Goal: Information Seeking & Learning: Learn about a topic

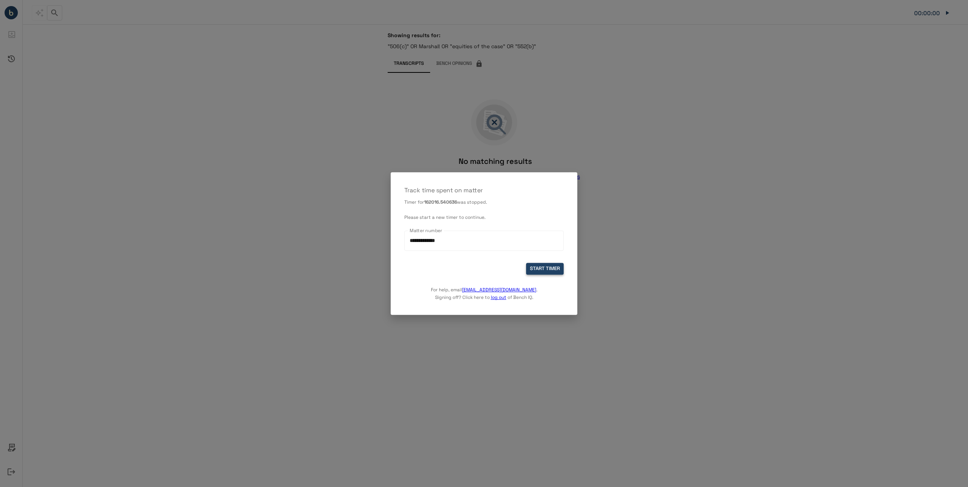
click at [541, 263] on button "START TIMER" at bounding box center [545, 269] width 38 height 12
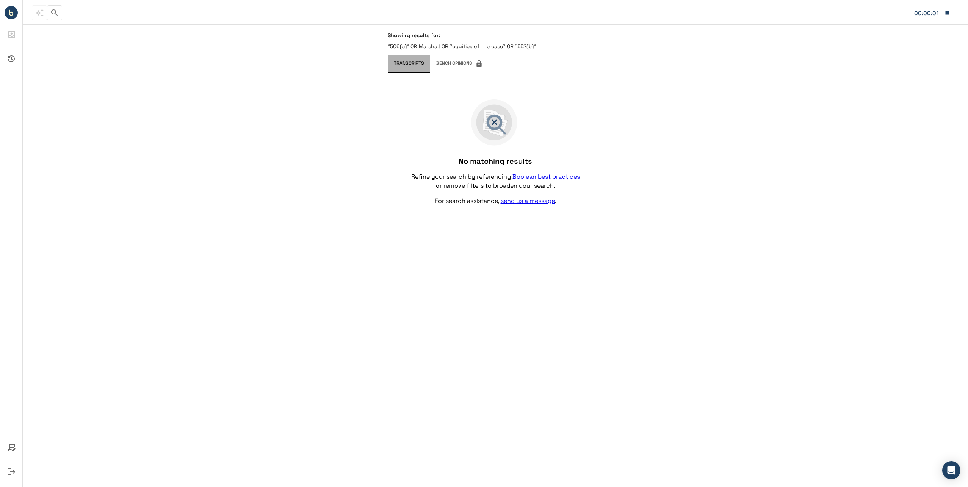
click at [414, 61] on button "Transcripts" at bounding box center [409, 64] width 42 height 18
click at [10, 16] on circle "Bench IQ" at bounding box center [11, 12] width 13 height 13
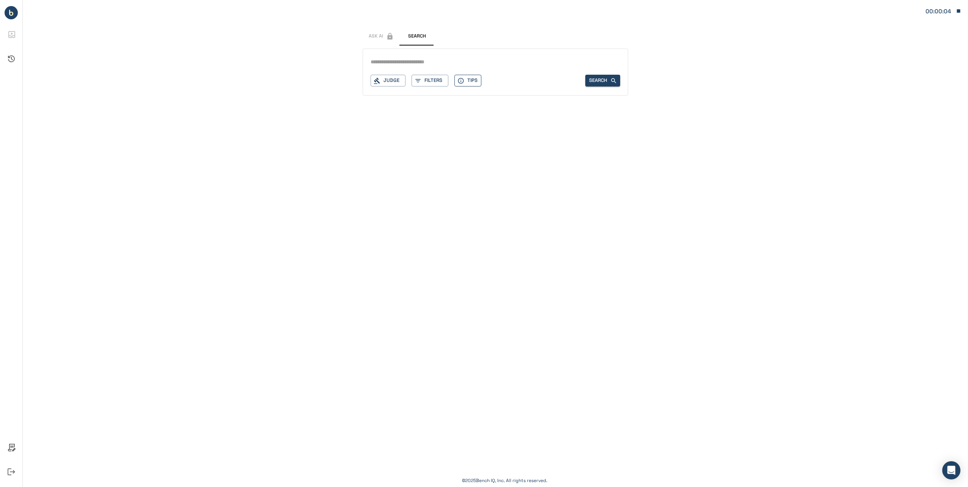
click at [473, 83] on button "Tips" at bounding box center [468, 81] width 27 height 12
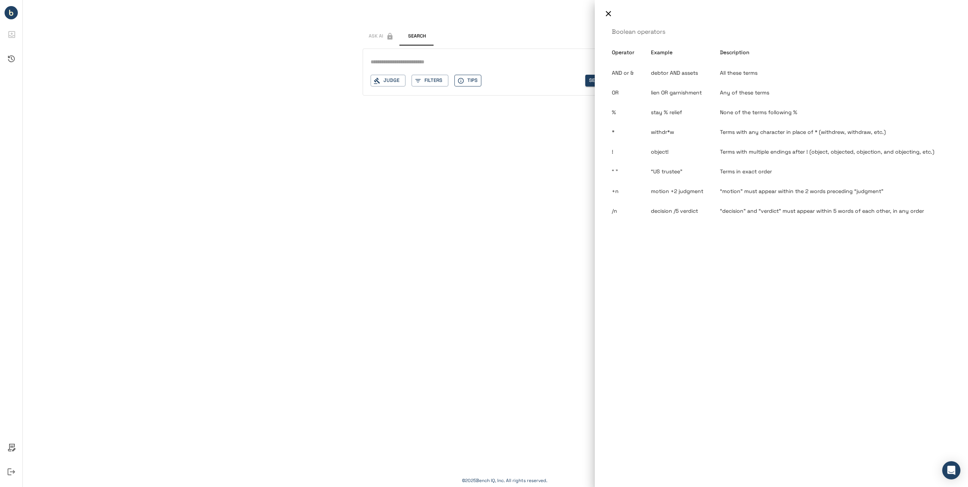
click at [473, 83] on div at bounding box center [484, 243] width 968 height 487
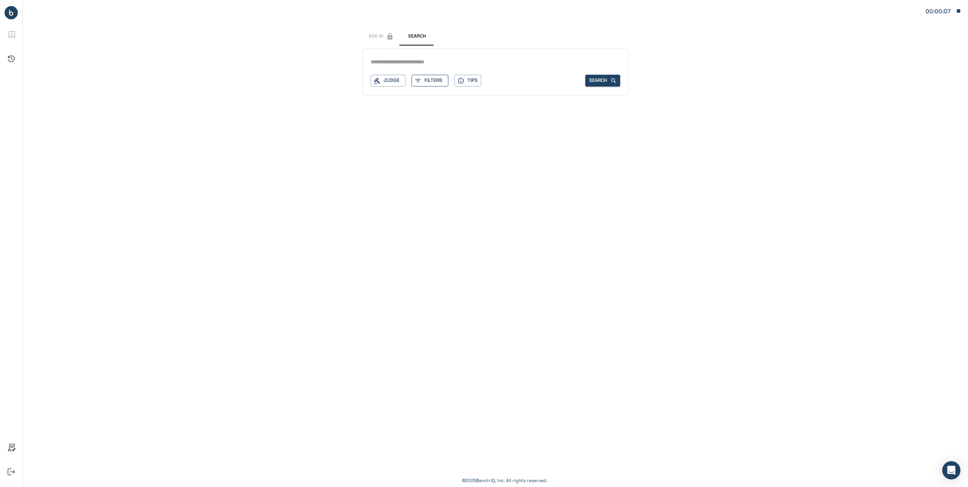
drag, startPoint x: 409, startPoint y: 76, endPoint x: 427, endPoint y: 79, distance: 18.0
click at [411, 76] on div "Judge Filters Tips" at bounding box center [426, 81] width 111 height 12
click at [427, 79] on button "Filters" at bounding box center [430, 81] width 37 height 12
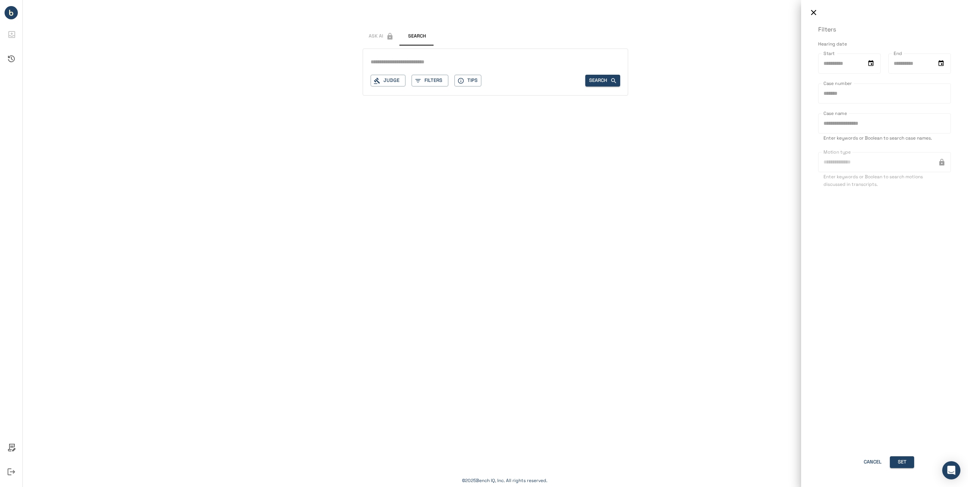
click at [392, 86] on div at bounding box center [484, 243] width 968 height 487
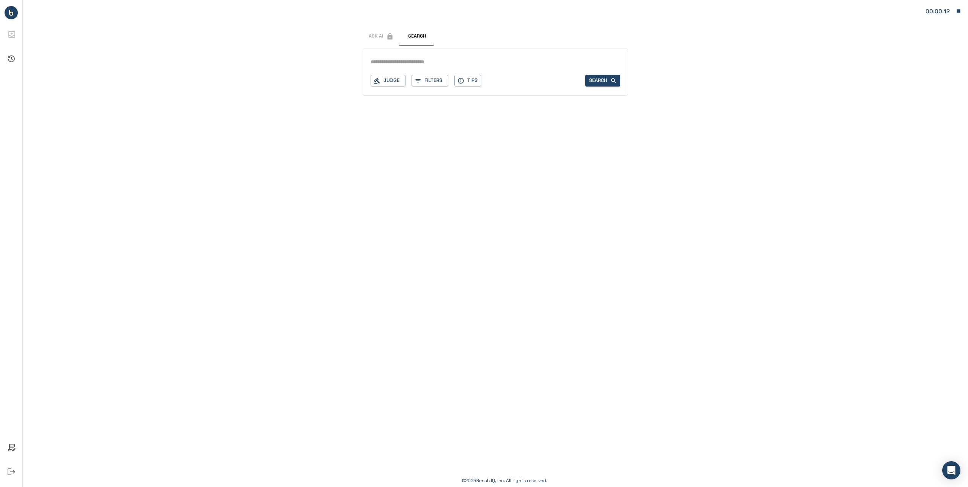
click at [393, 82] on button "Judge" at bounding box center [388, 81] width 35 height 12
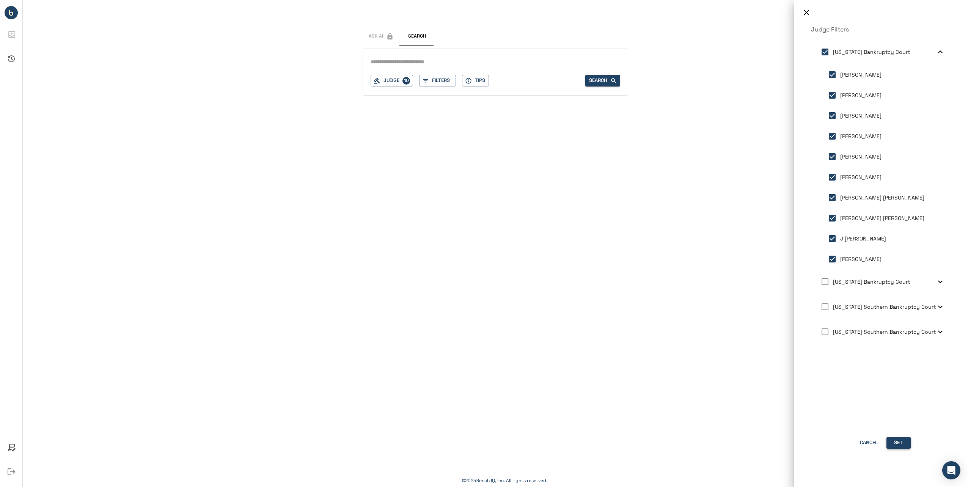
click at [908, 442] on button "Set" at bounding box center [899, 443] width 24 height 12
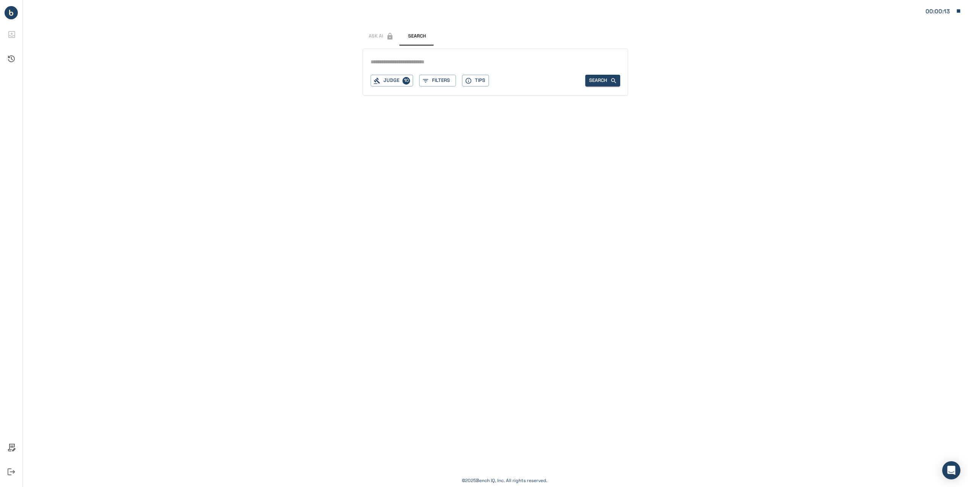
click at [445, 63] on input "text" at bounding box center [496, 62] width 250 height 11
click at [952, 11] on button "00:04:31" at bounding box center [943, 11] width 43 height 16
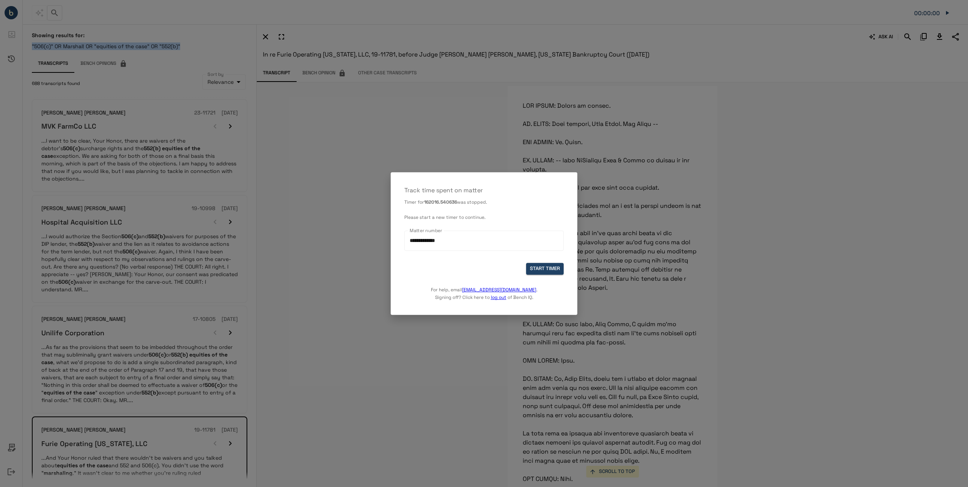
scroll to position [33358, 0]
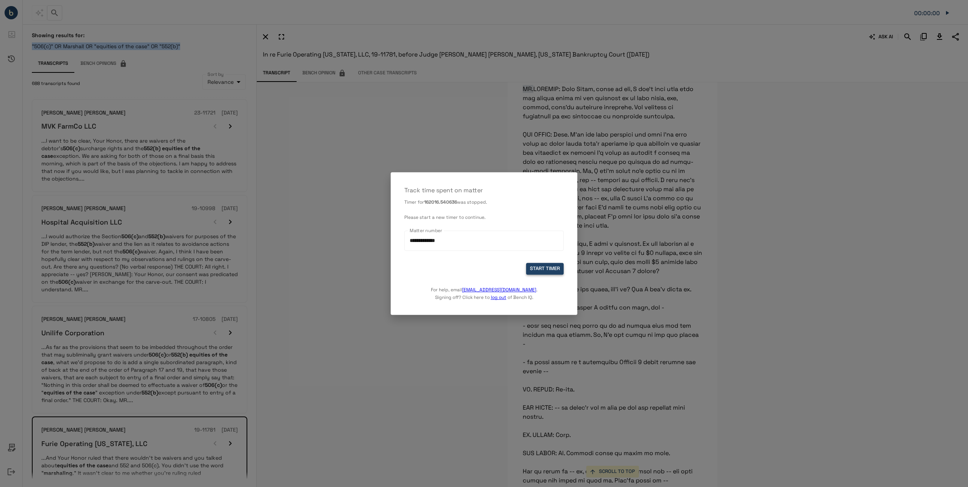
click at [535, 271] on button "START TIMER" at bounding box center [545, 269] width 38 height 12
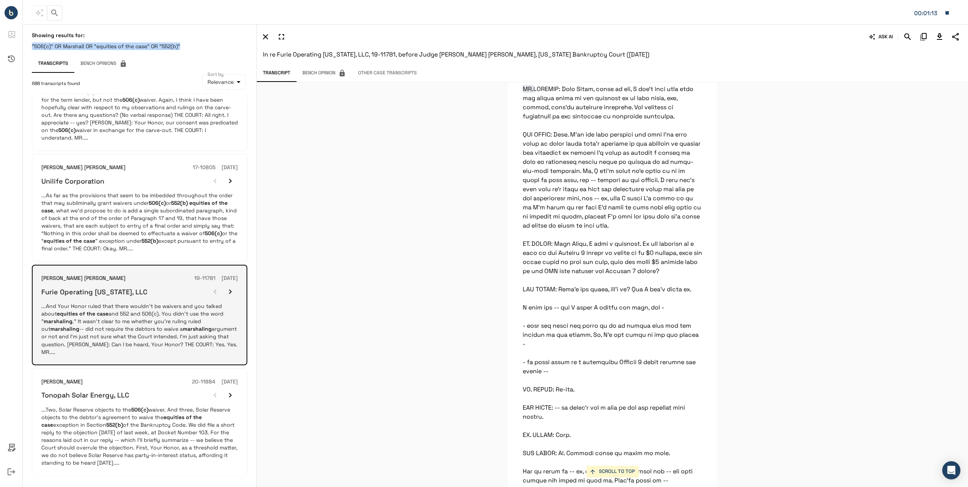
scroll to position [190, 0]
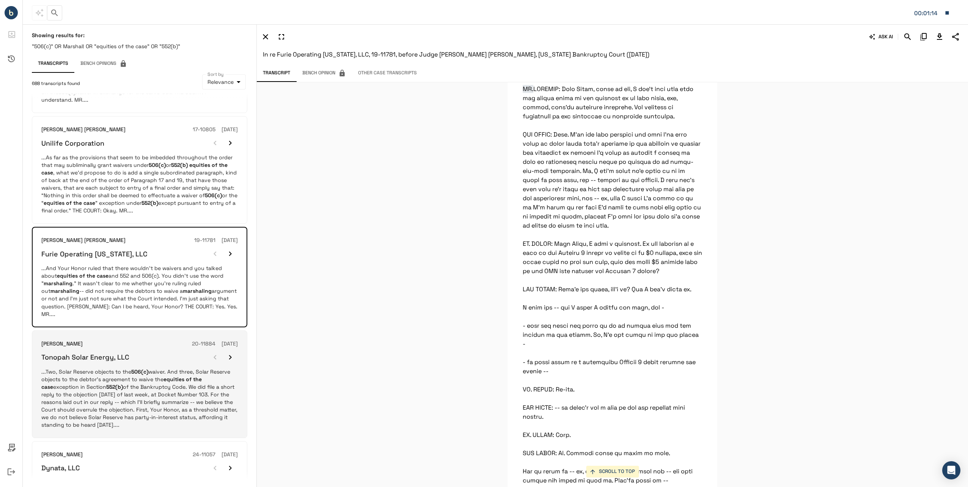
click at [167, 357] on div "Tonopah Solar Energy, LLC" at bounding box center [139, 357] width 197 height 15
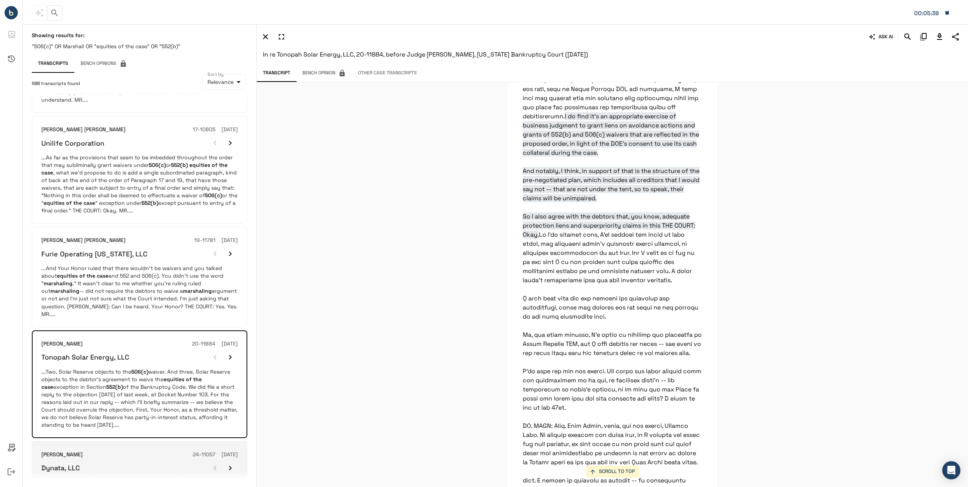
scroll to position [304, 0]
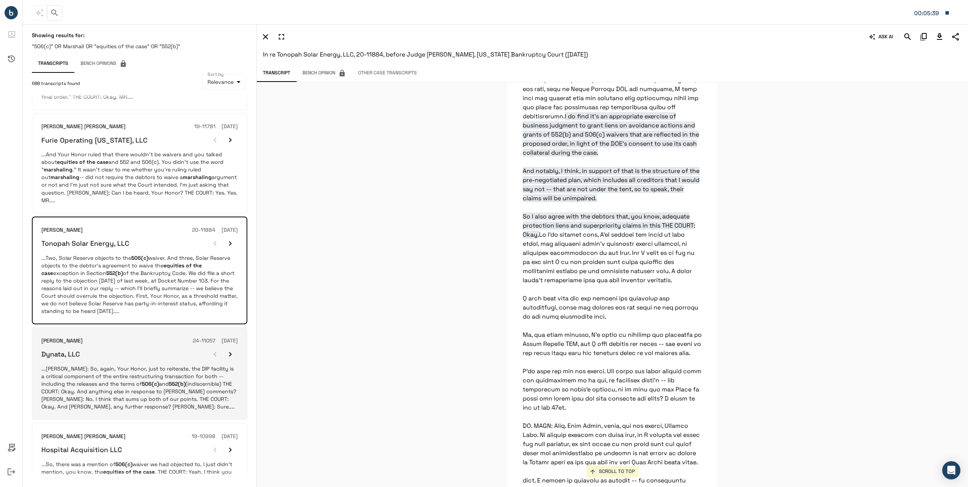
click at [172, 365] on p "...[PERSON_NAME]: So, again, Your Honor, just to reiterate, the DIP facility is…" at bounding box center [139, 388] width 197 height 46
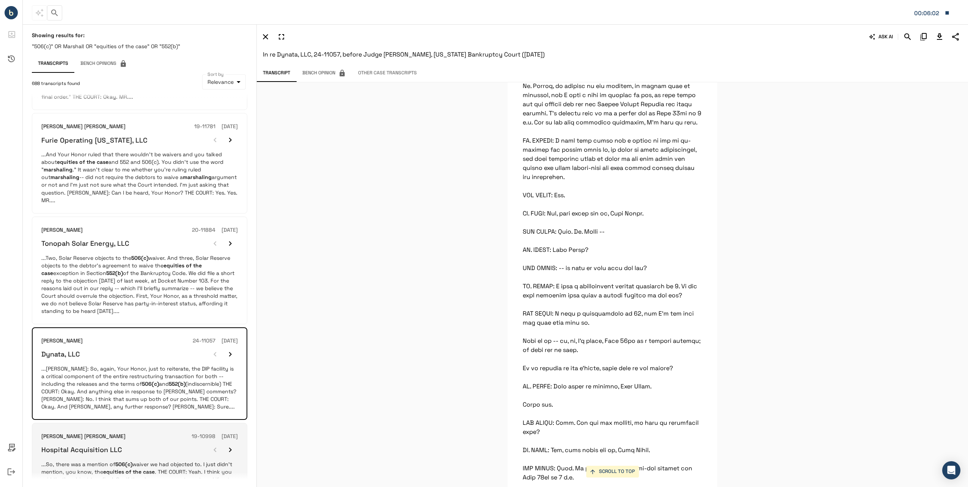
scroll to position [531, 0]
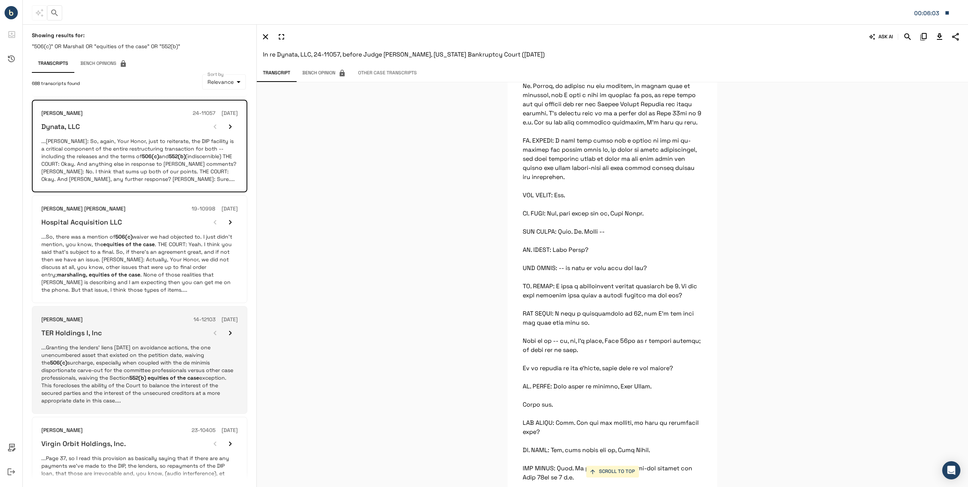
click at [104, 327] on div "TER Holdings I, Inc" at bounding box center [139, 333] width 197 height 15
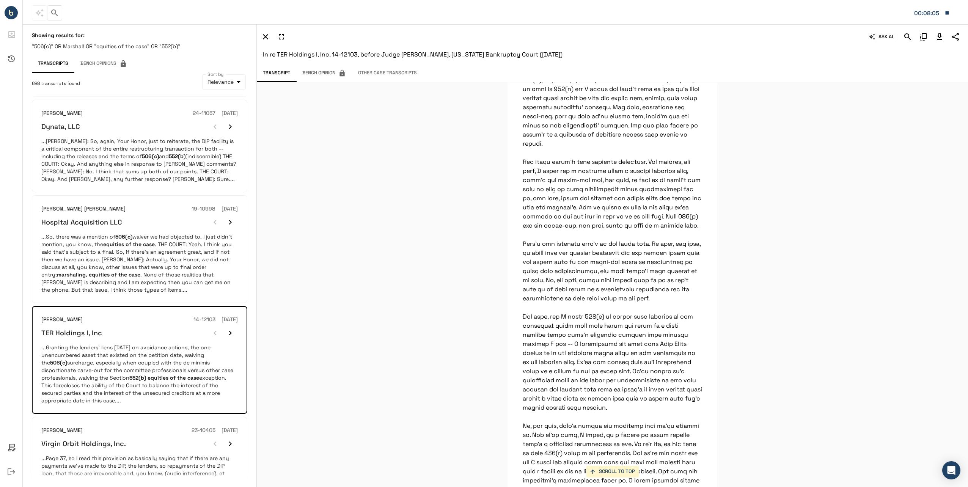
scroll to position [20360, 0]
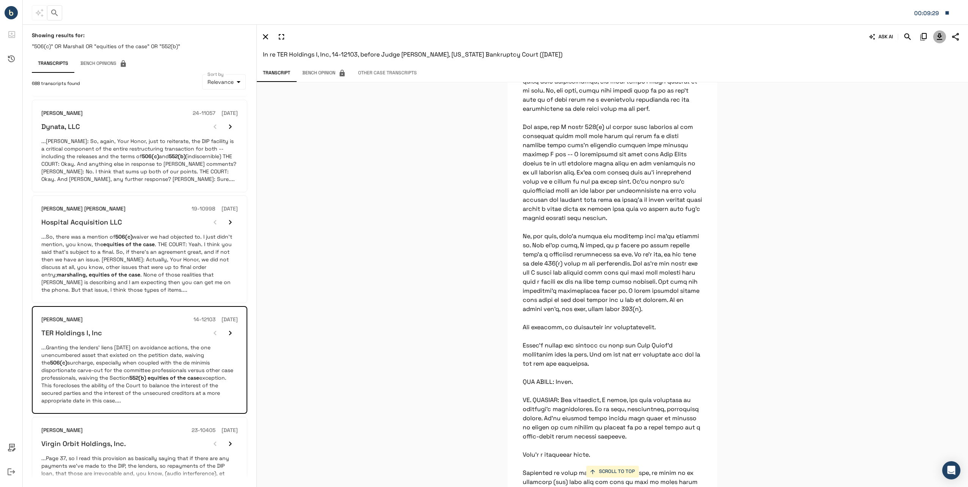
click at [940, 37] on icon "Download Transcript" at bounding box center [939, 36] width 5 height 6
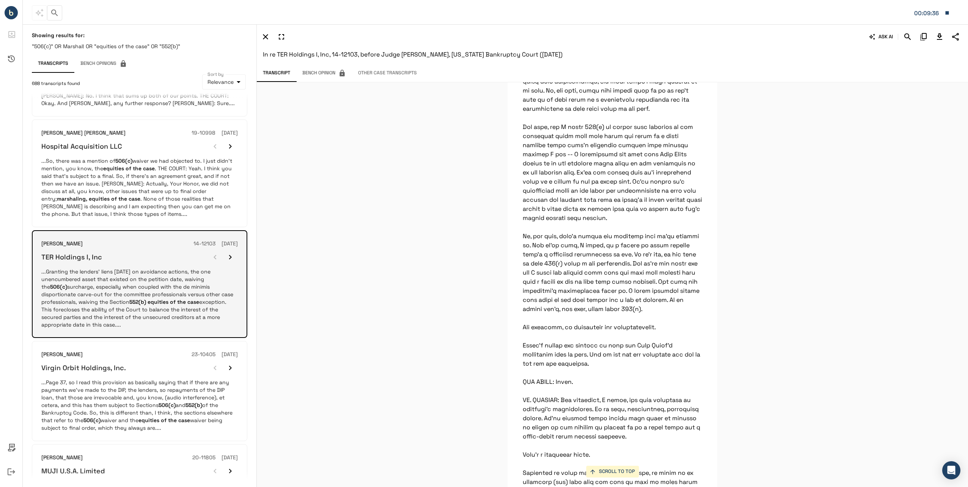
scroll to position [683, 0]
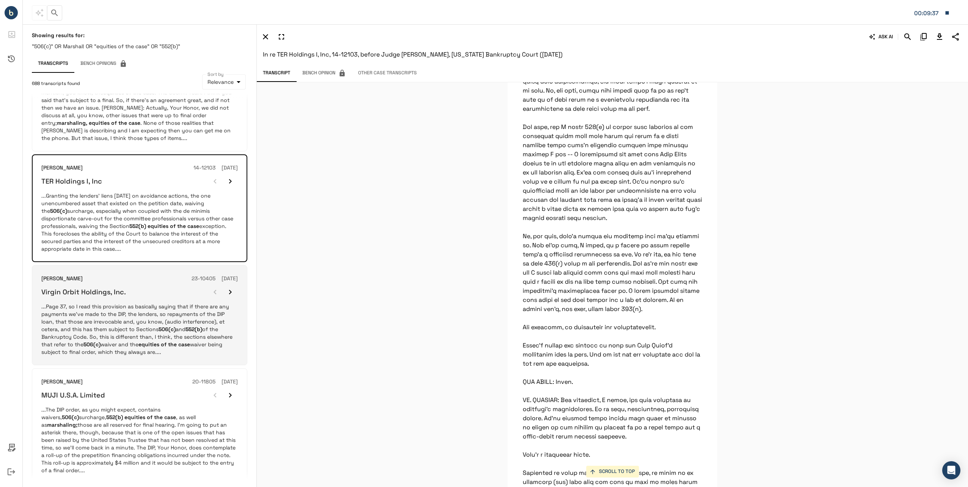
click at [148, 303] on p "...Page 37, so I read this provision as basically saying that if there are any …" at bounding box center [139, 329] width 197 height 53
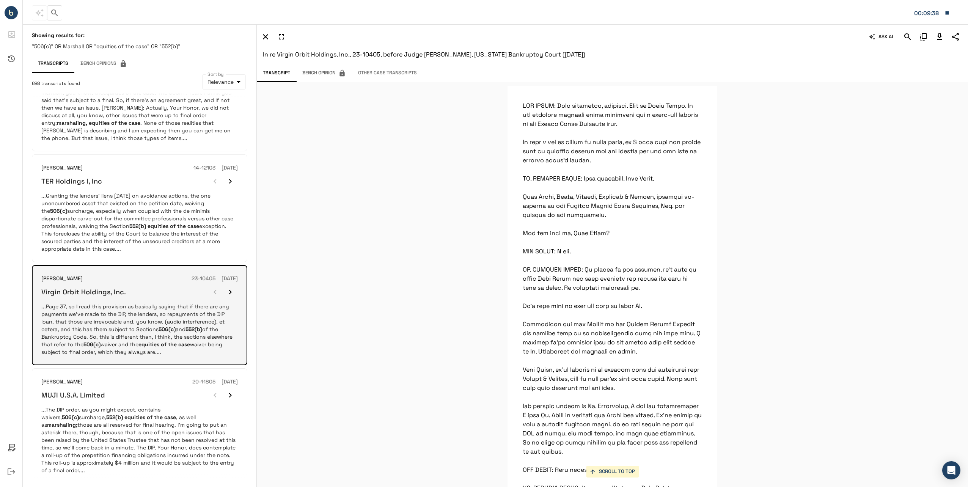
scroll to position [13308, 0]
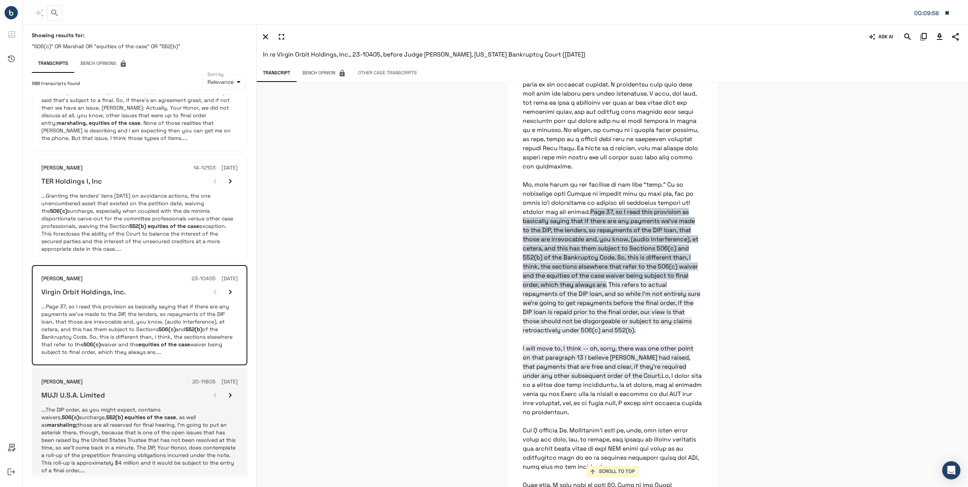
drag, startPoint x: 173, startPoint y: 417, endPoint x: 176, endPoint y: 402, distance: 15.6
click at [173, 417] on p "...The DIP order, as you might expect, contains waivers, 506(c) surcharge, 552(…" at bounding box center [139, 440] width 197 height 68
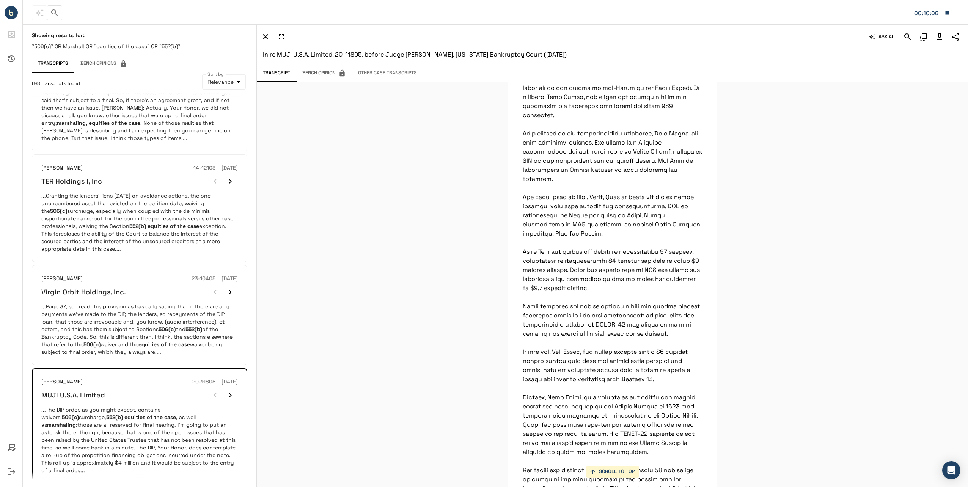
scroll to position [0, 0]
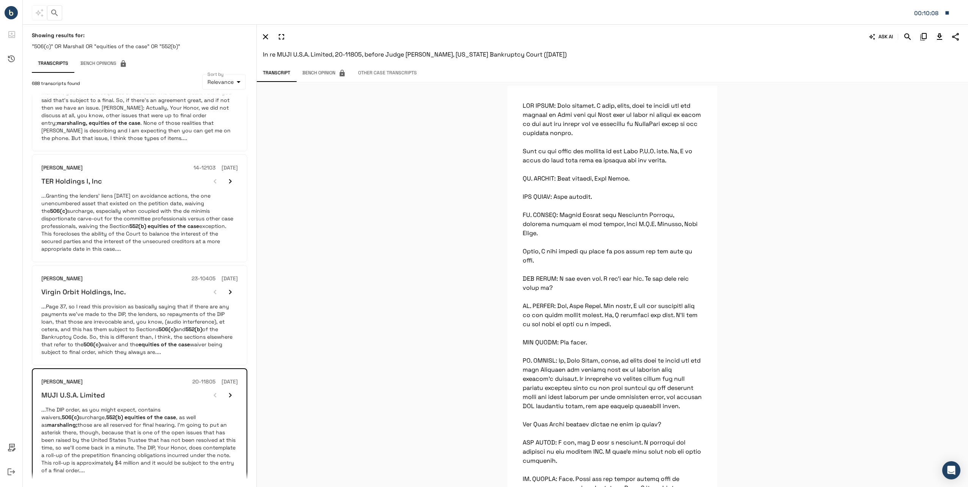
click at [340, 140] on div "The DIP order, as you might expect, contains waivers, 506(c) surcharge, 552(b) …" at bounding box center [612, 284] width 711 height 405
click at [782, 176] on div "The DIP order, as you might expect, contains waivers, 506(c) surcharge, 552(b) …" at bounding box center [612, 284] width 711 height 405
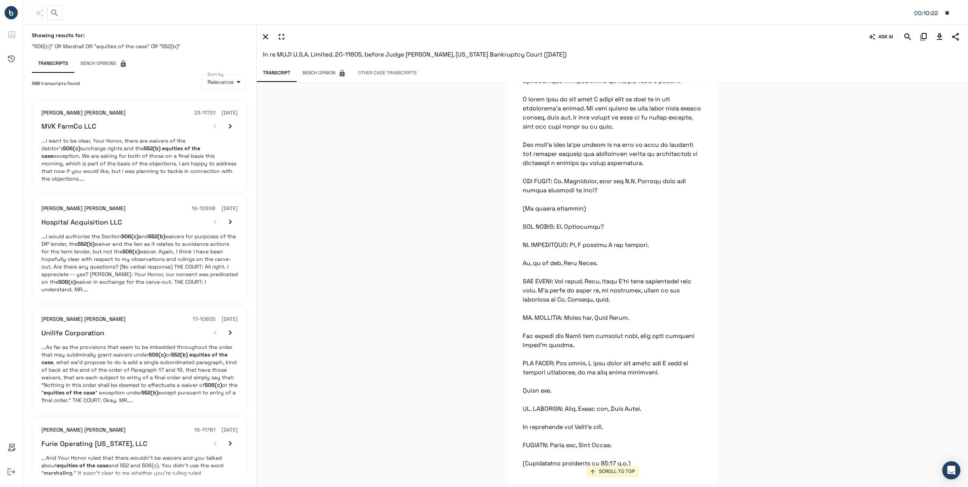
scroll to position [489, 0]
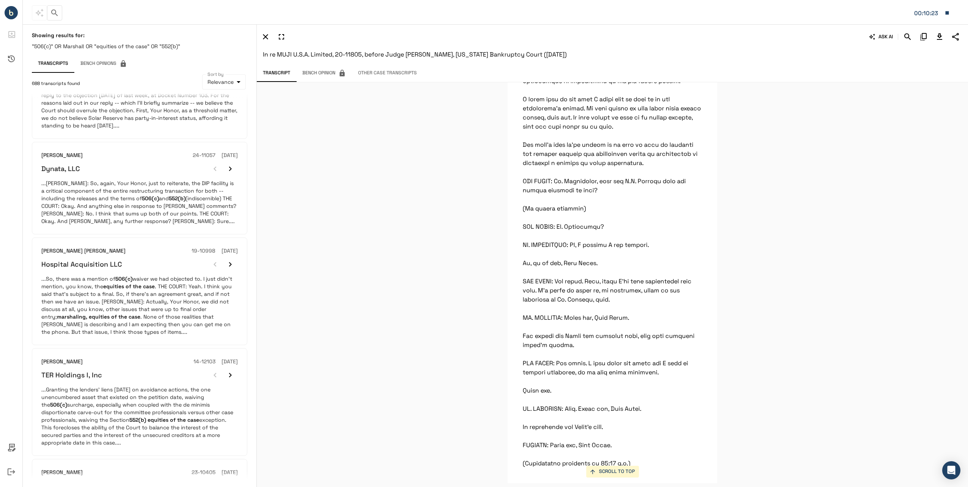
drag, startPoint x: 890, startPoint y: 332, endPoint x: 826, endPoint y: 325, distance: 63.8
click at [881, 334] on div "SCROLL TO TOP The DIP order, as you might expect, contains waivers, 506(c) surc…" at bounding box center [612, 284] width 711 height 405
click at [396, 56] on span "In re MUJI U.S.A. Limited, 20-11805, before Judge [PERSON_NAME], [US_STATE] Ban…" at bounding box center [415, 54] width 304 height 8
click at [264, 34] on icon "button" at bounding box center [265, 36] width 9 height 9
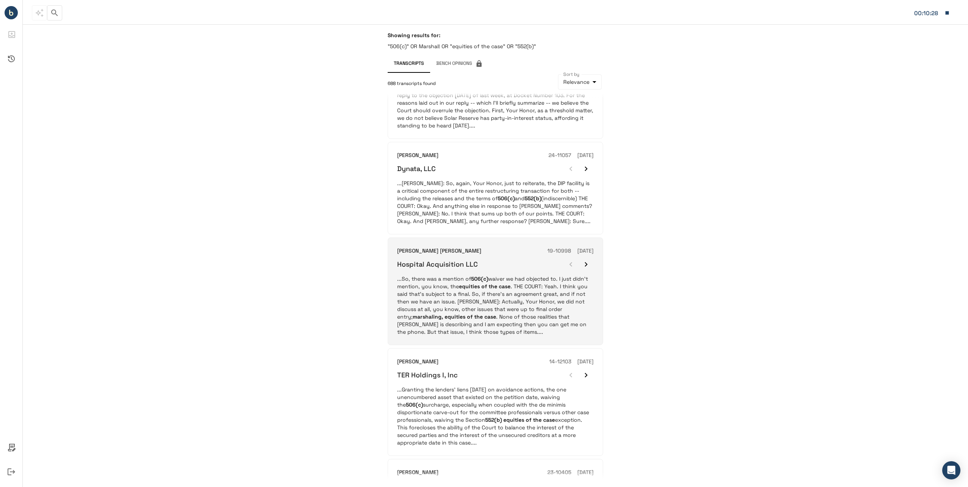
scroll to position [603, 0]
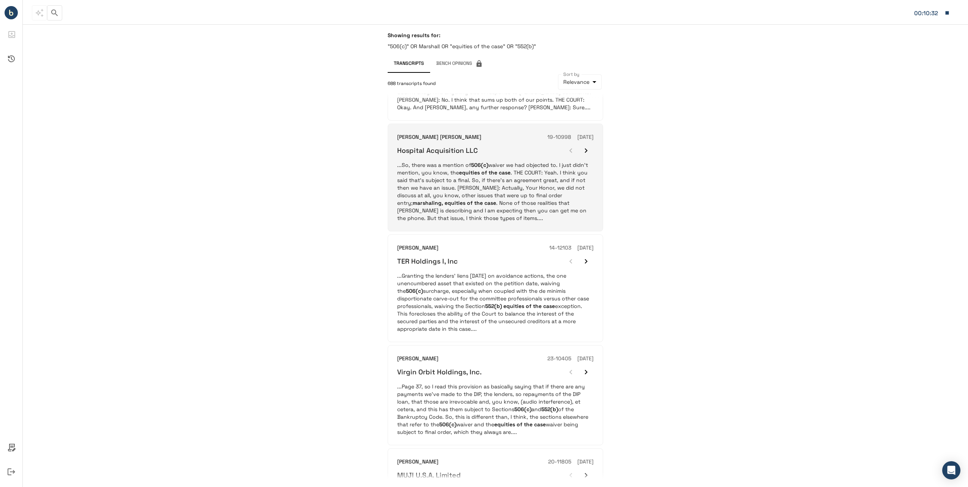
click at [434, 190] on p "...So, there was a mention of 506(c) waiver we had objected to. I just didn’t m…" at bounding box center [495, 191] width 197 height 61
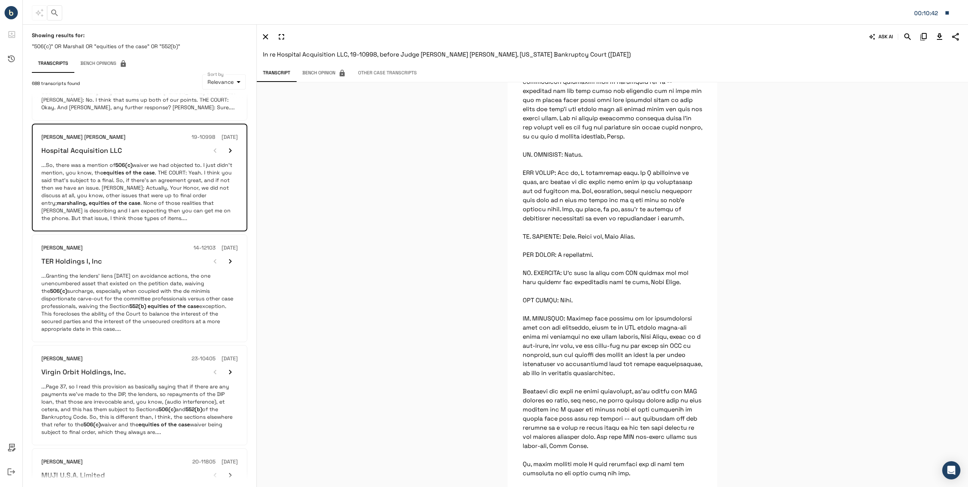
scroll to position [0, 0]
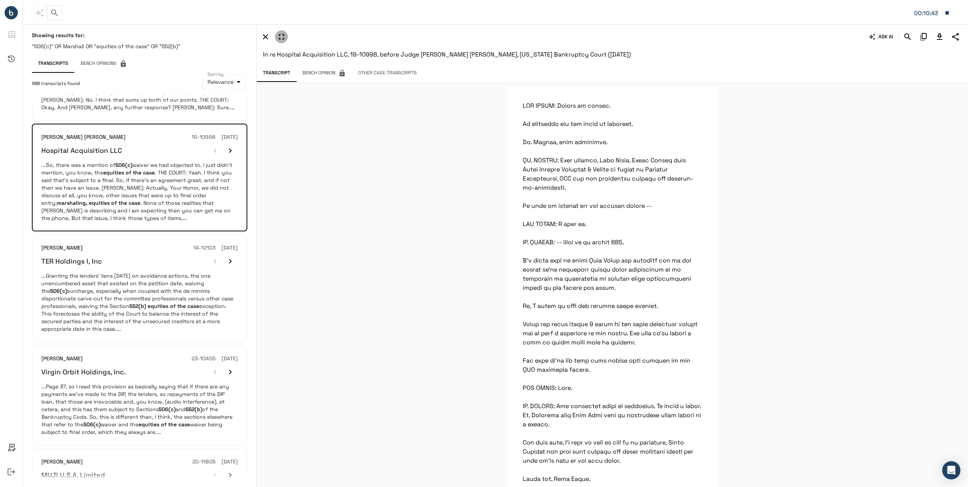
click at [286, 41] on button "button" at bounding box center [281, 36] width 13 height 13
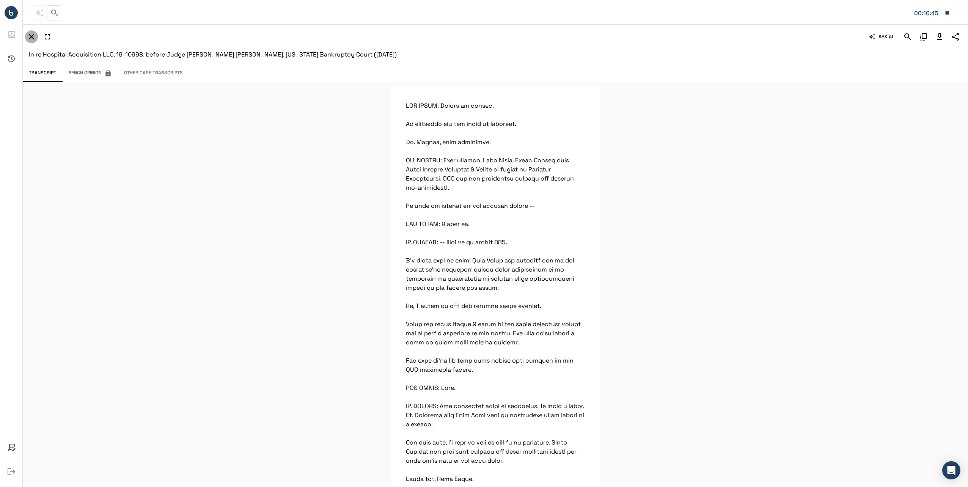
click at [30, 38] on icon "button" at bounding box center [31, 36] width 9 height 9
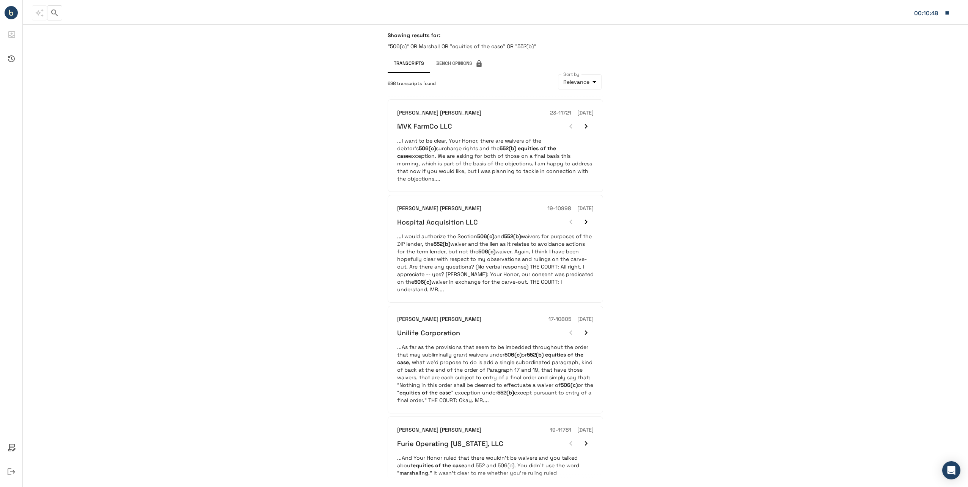
click at [831, 101] on div "Showing results for: "506(c)" OR Marshal! OR "equities of the case" OR "552(b)"…" at bounding box center [496, 255] width 946 height 463
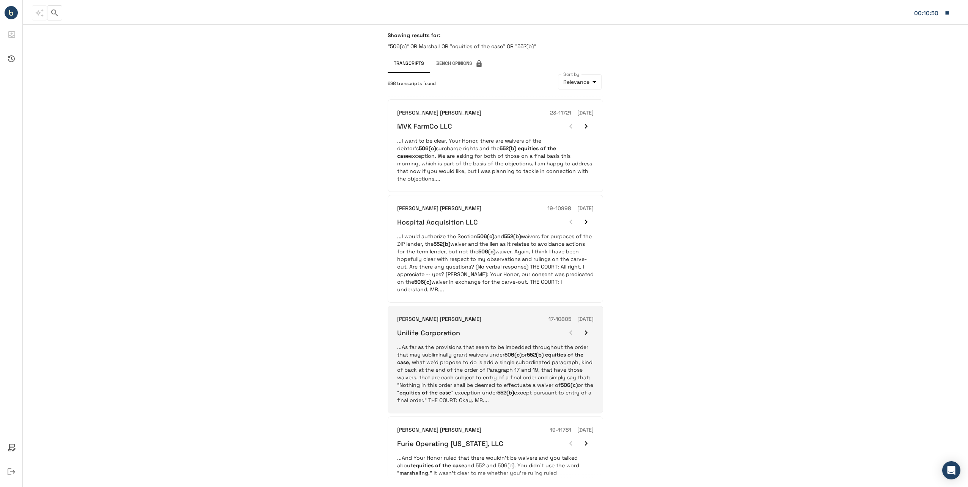
click at [472, 346] on p "...As far as the provisions that seem to be imbedded throughout the order that …" at bounding box center [495, 373] width 197 height 61
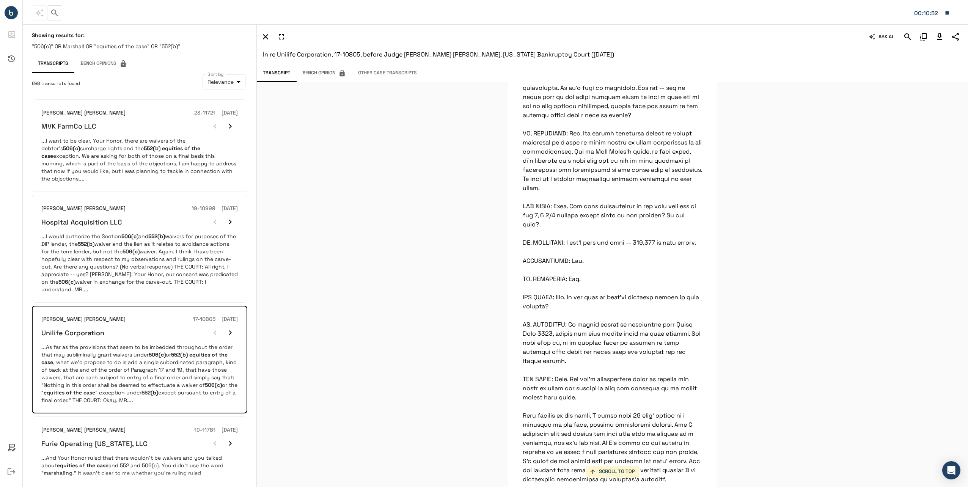
scroll to position [24040, 0]
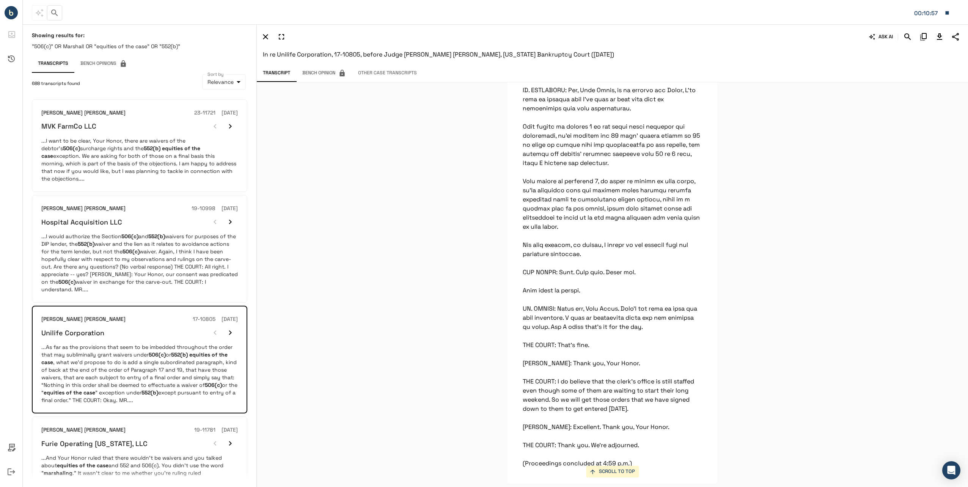
click at [943, 29] on div "ASK AI In re Unilife Corporation, 17-10805, before Judge [PERSON_NAME] [PERSON_…" at bounding box center [612, 45] width 711 height 42
click at [941, 36] on icon "Download Transcript" at bounding box center [939, 36] width 5 height 6
click at [713, 70] on div "Transcript Bench Opinion Other Case Transcripts" at bounding box center [612, 73] width 711 height 14
click at [887, 35] on button "ASK AI" at bounding box center [881, 36] width 27 height 13
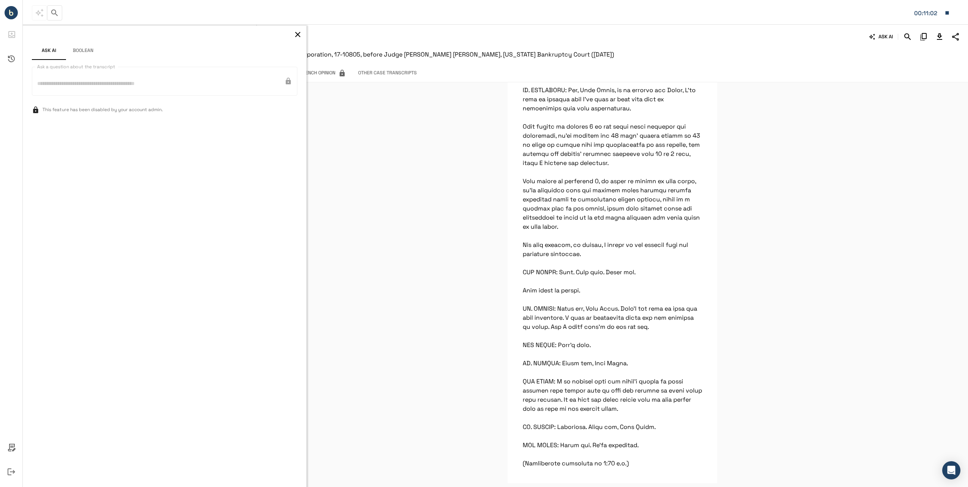
click at [57, 80] on div "* Ask a question about the transcript" at bounding box center [165, 81] width 266 height 29
click at [213, 77] on div "Ask AI Boolean Ask a question about the transcript * Ask a question about the t…" at bounding box center [165, 256] width 284 height 461
drag, startPoint x: 213, startPoint y: 77, endPoint x: 220, endPoint y: 53, distance: 25.2
click at [219, 54] on div "Ask AI Boolean" at bounding box center [165, 52] width 266 height 21
click at [83, 49] on button "Boolean" at bounding box center [83, 51] width 34 height 18
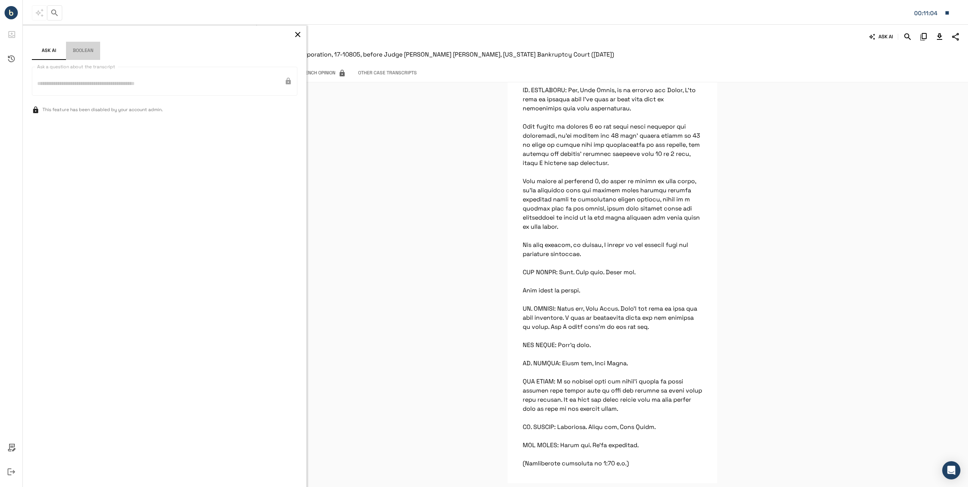
scroll to position [0, 0]
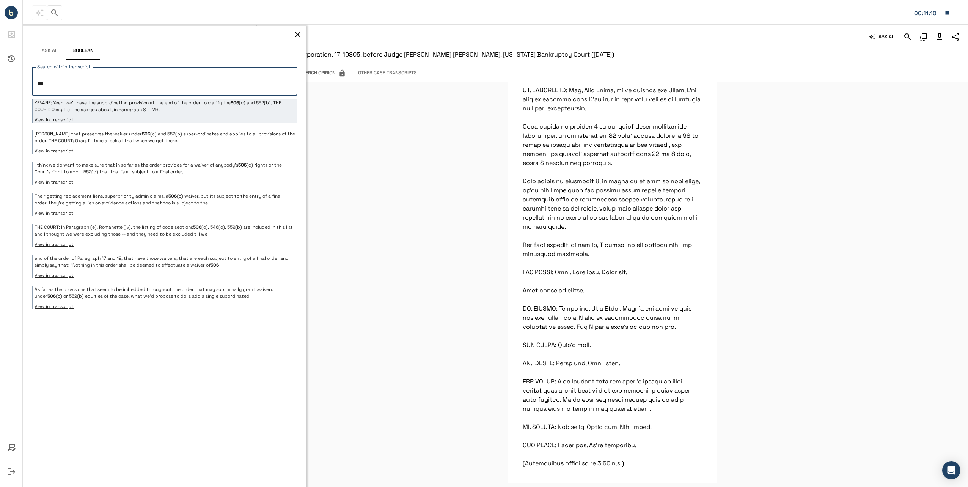
click at [179, 104] on p "KEVANE: Yeah, we’ll have the subordinating provision at the end of the order to…" at bounding box center [165, 106] width 261 height 14
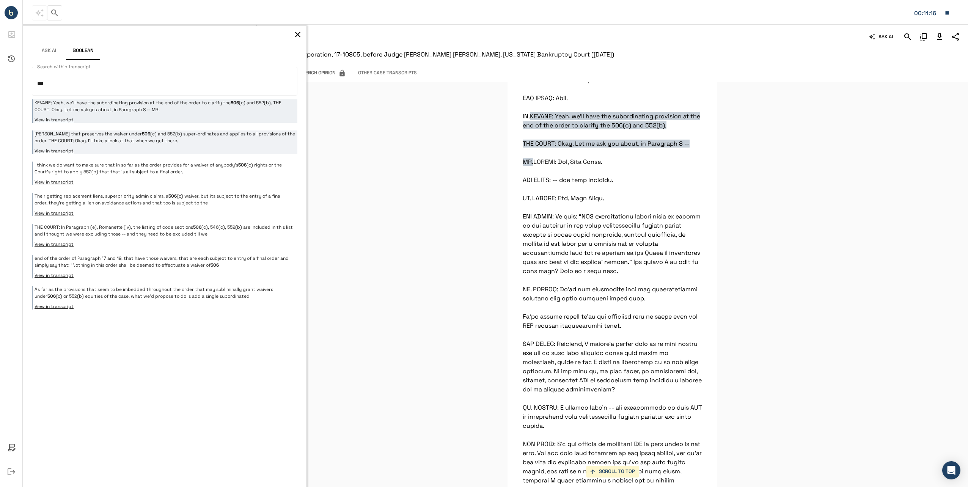
click at [186, 132] on p "[PERSON_NAME] that preserves the waiver under 506 (c) and 552(b) super-ordinate…" at bounding box center [165, 138] width 261 height 14
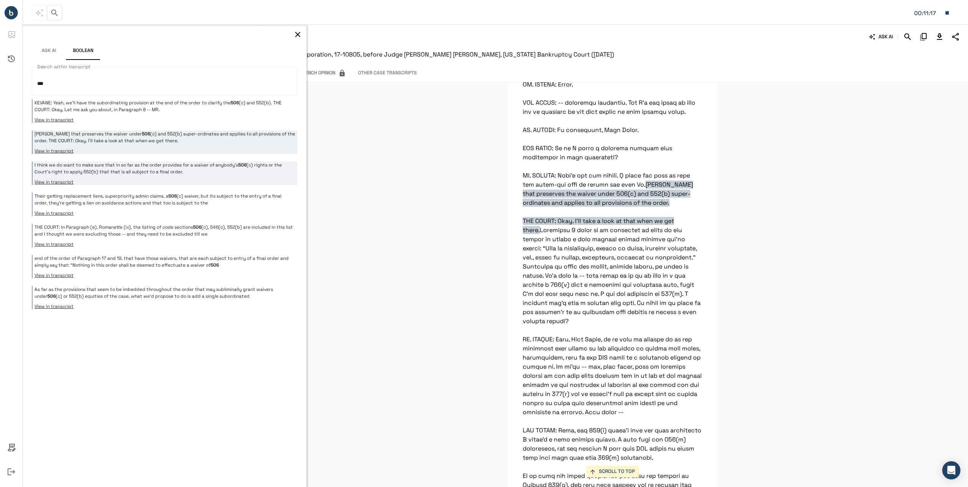
click at [176, 175] on p "I think we do want to make sure that in so far as the order provides for a waiv…" at bounding box center [165, 169] width 261 height 14
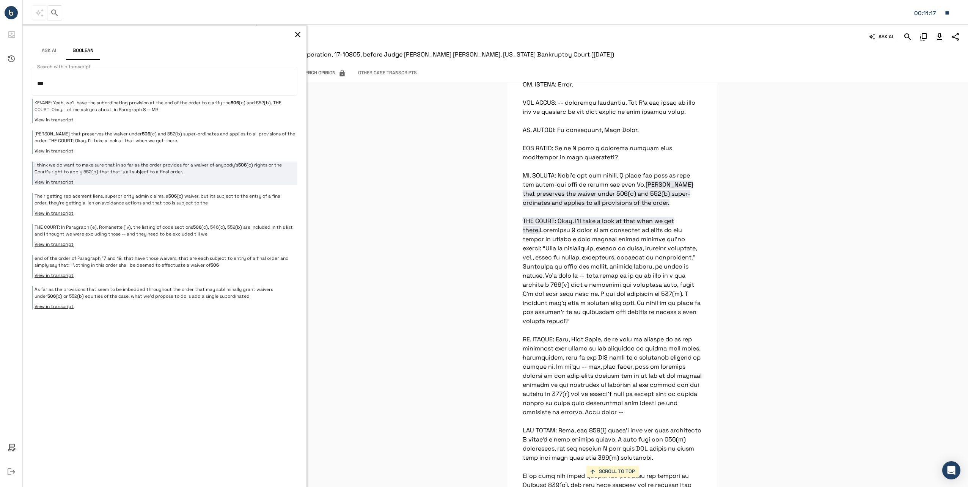
scroll to position [5645, 0]
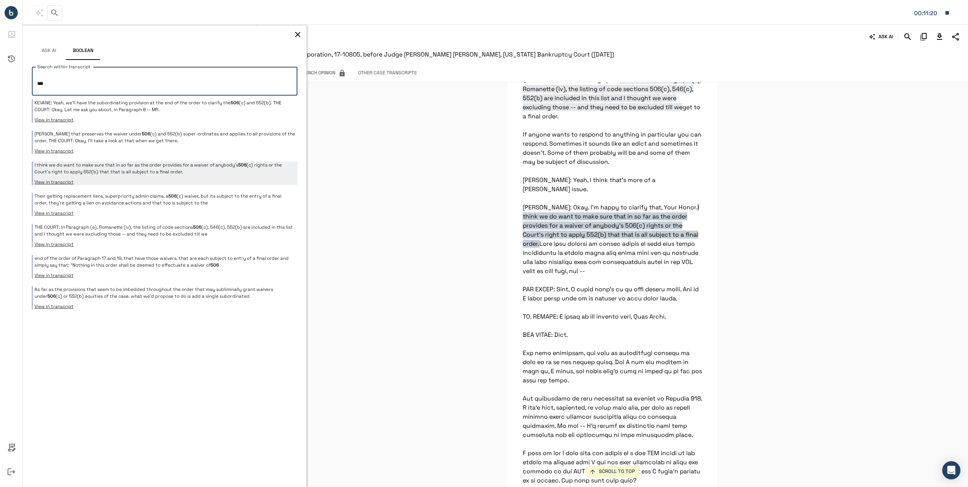
drag, startPoint x: 101, startPoint y: 84, endPoint x: -25, endPoint y: 69, distance: 126.1
click at [0, 69] on html "**********" at bounding box center [484, 243] width 968 height 487
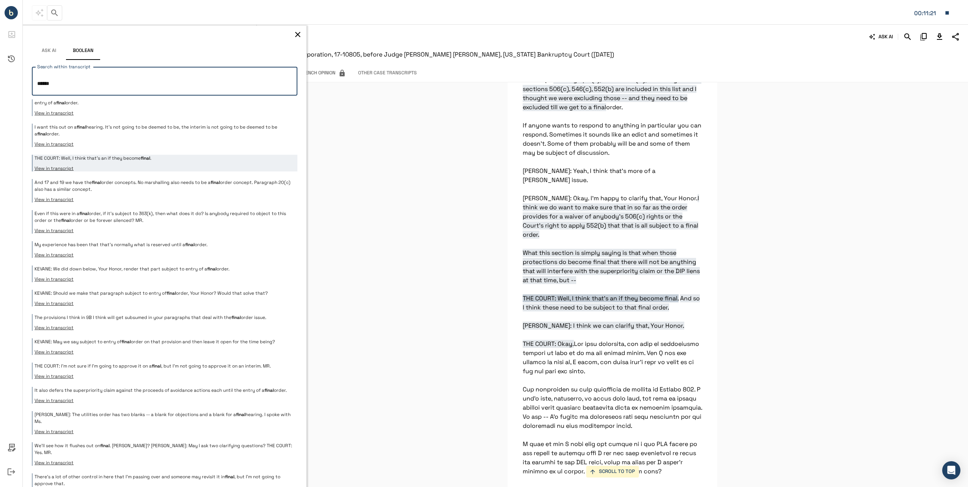
scroll to position [5722, 0]
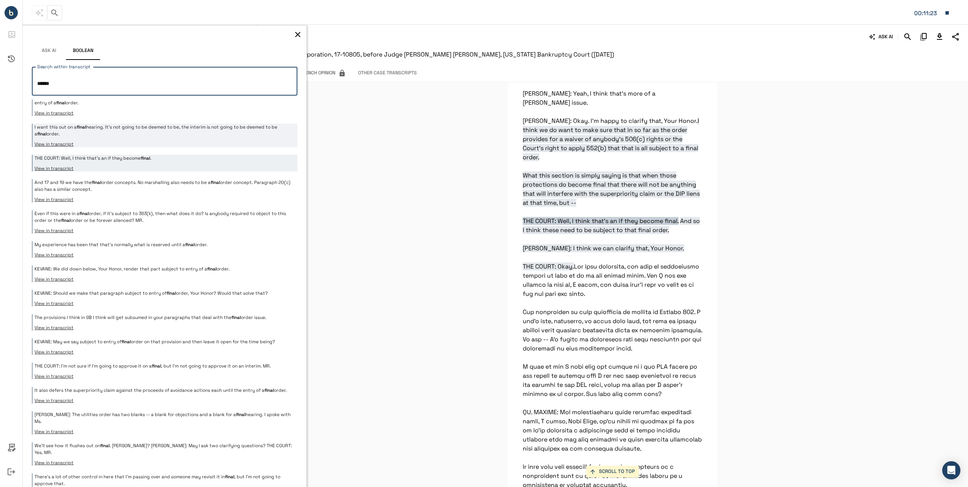
type textarea "*****"
click at [124, 136] on p "I want this out on a final hearing. It’s not going to be deemed to be, the inte…" at bounding box center [165, 131] width 261 height 14
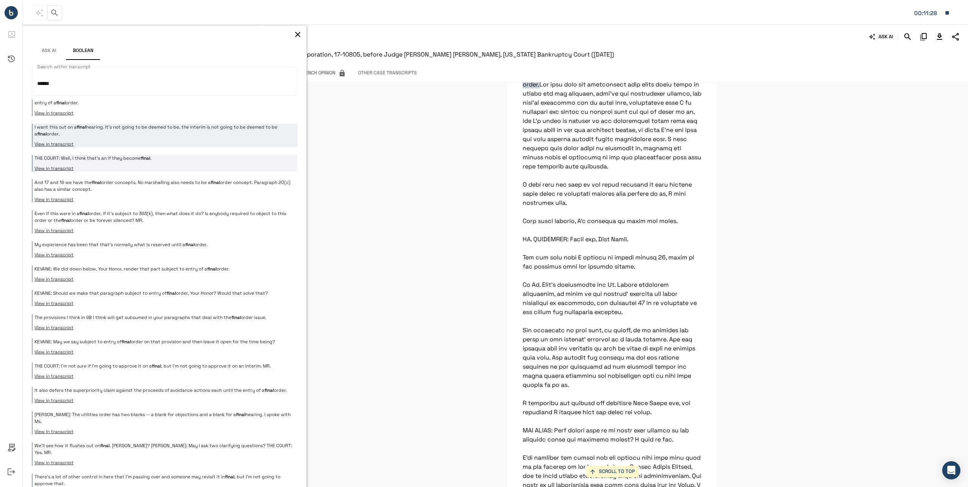
click at [66, 106] on em "final" at bounding box center [60, 103] width 9 height 6
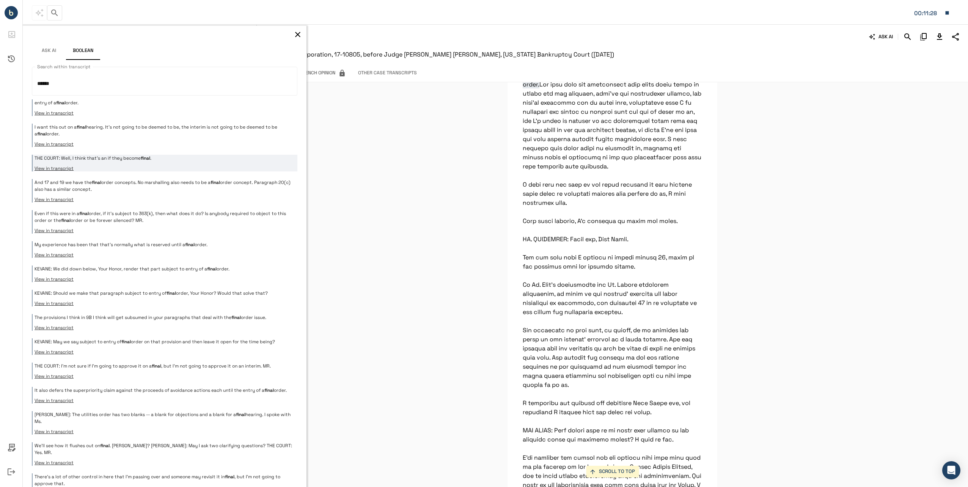
scroll to position [5722, 0]
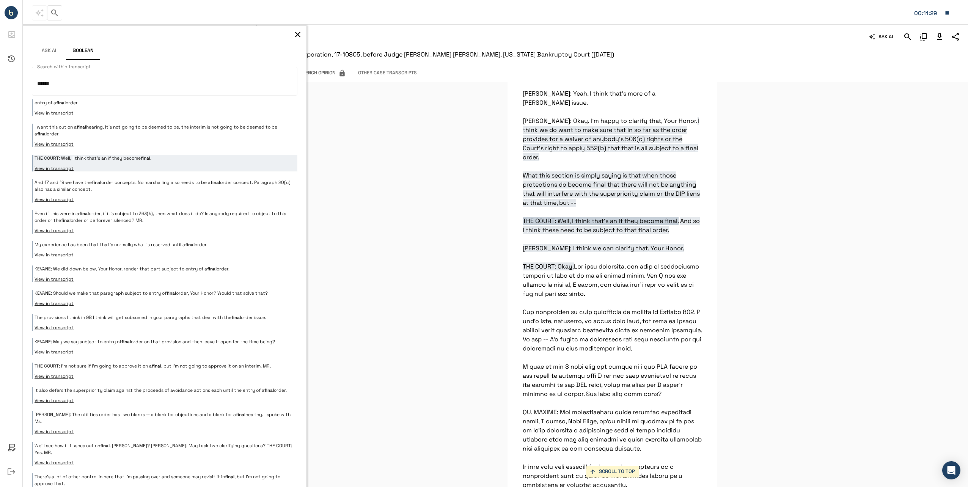
click at [140, 183] on p "And 17 and 19 we have the final order concepts. No marshalling also needs to be…" at bounding box center [165, 186] width 261 height 14
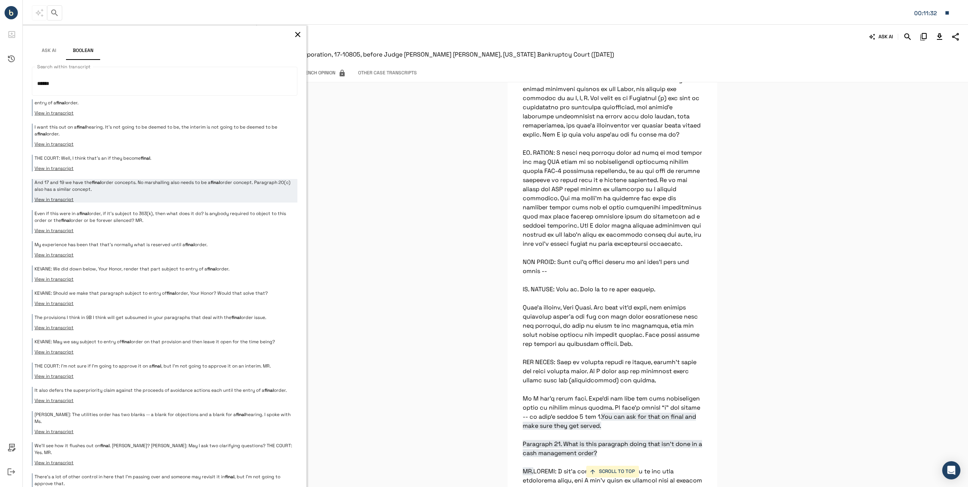
click at [293, 37] on icon "button" at bounding box center [297, 34] width 9 height 9
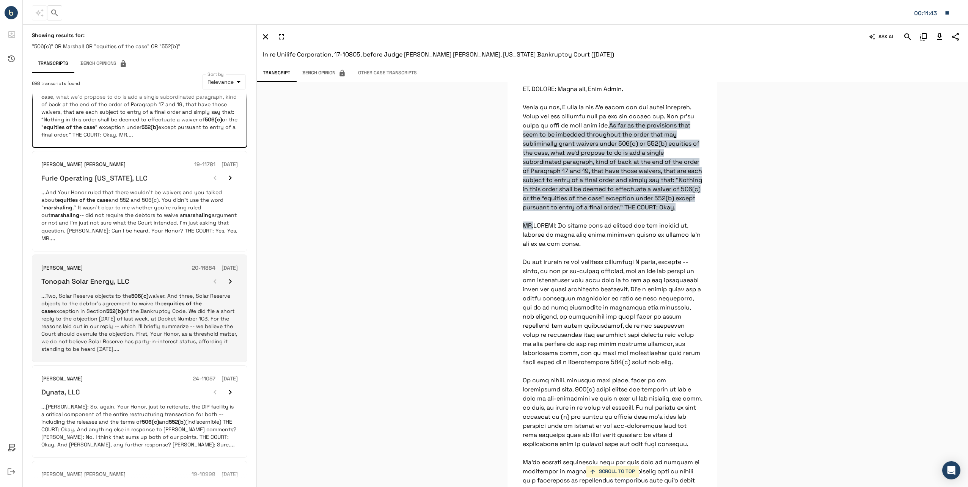
scroll to position [342, 0]
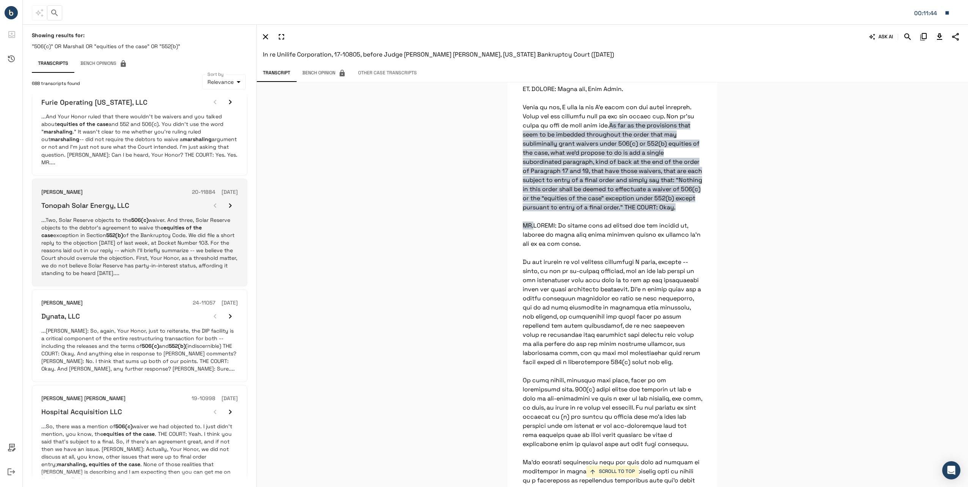
click at [146, 218] on p "...Two, Solar Reserve objects to the 506(c) waiver. And three, Solar Reserve ob…" at bounding box center [139, 246] width 197 height 61
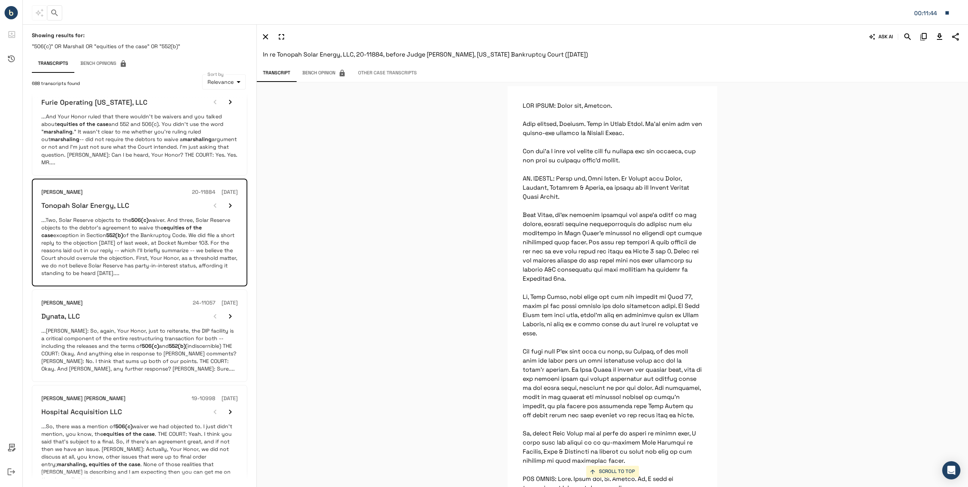
scroll to position [417, 0]
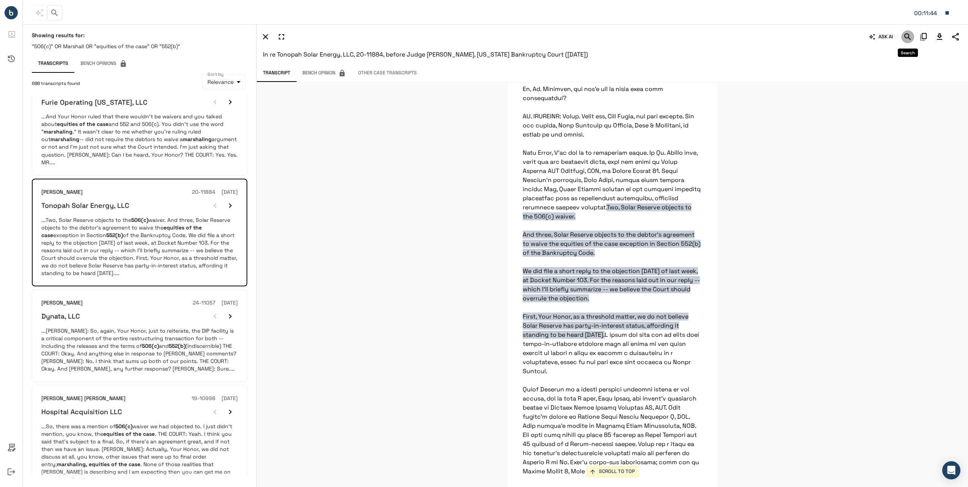
click at [902, 37] on button "Search" at bounding box center [908, 36] width 13 height 13
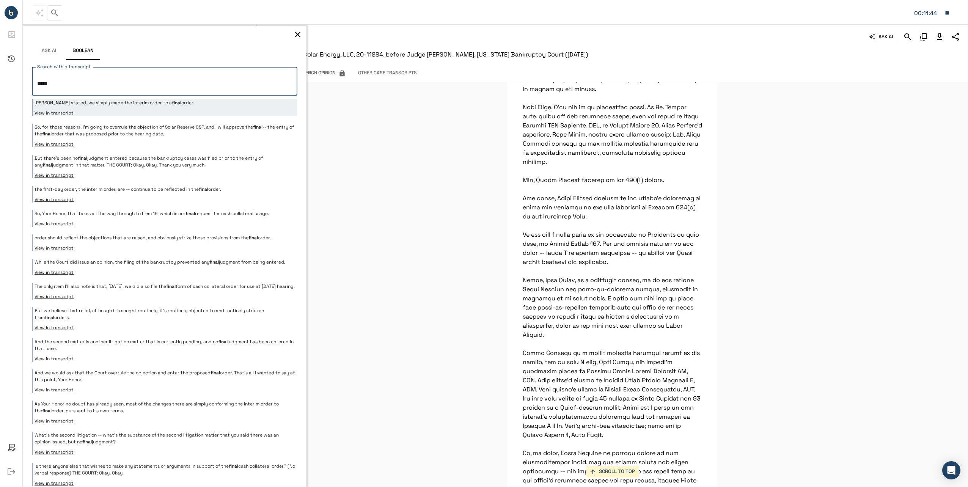
scroll to position [3915, 0]
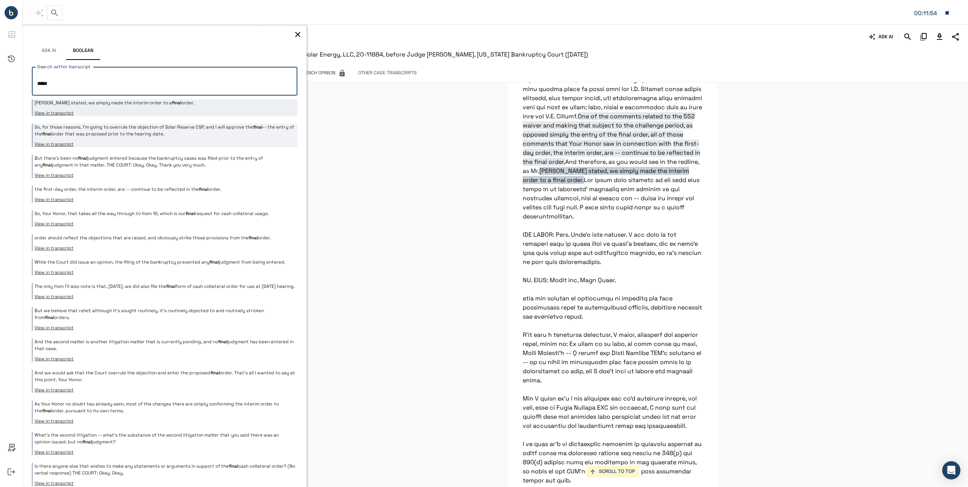
click at [101, 134] on p "So, for those reasons, I'm going to overrule the objection of Solar Reserve CSP…" at bounding box center [165, 131] width 261 height 14
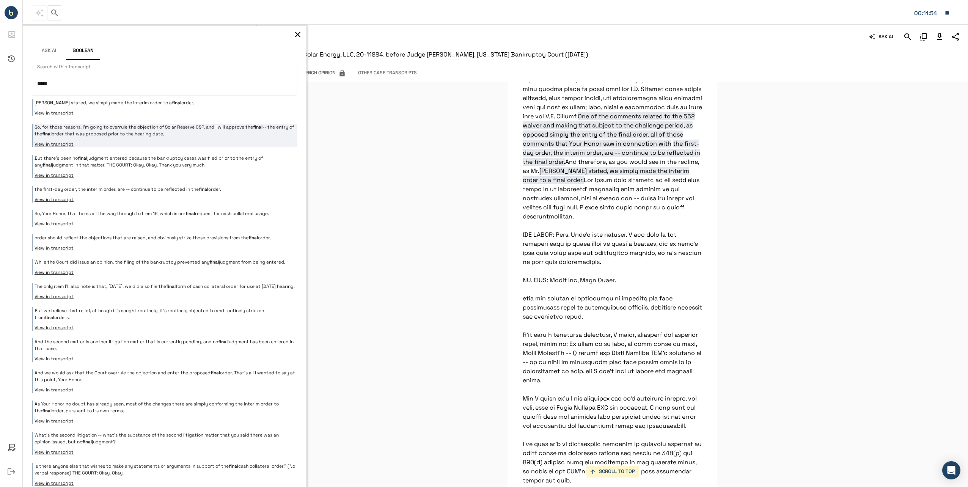
scroll to position [4420, 0]
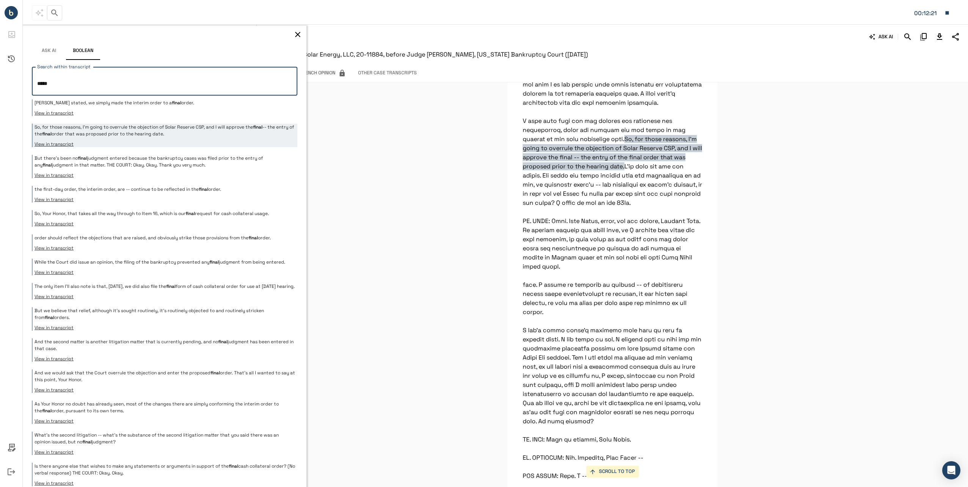
click at [41, 86] on textarea "*****" at bounding box center [161, 81] width 249 height 16
type textarea "*"
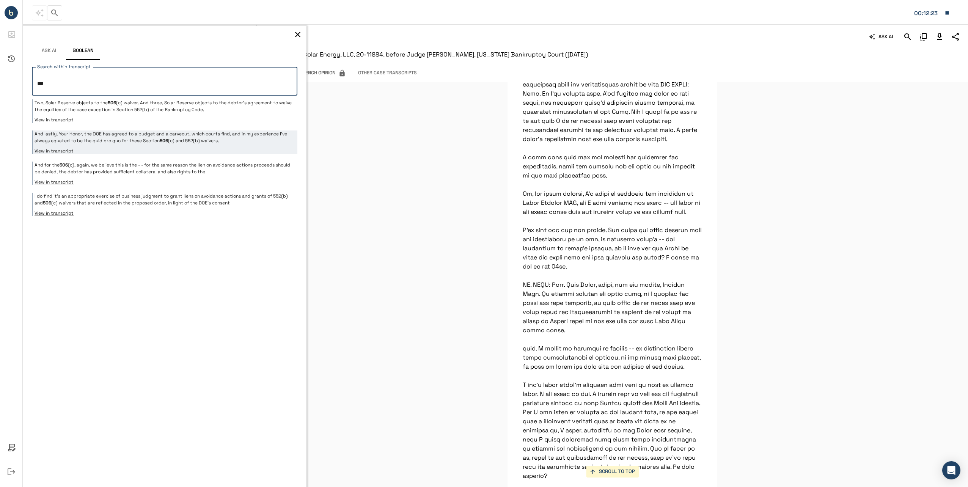
scroll to position [1091, 0]
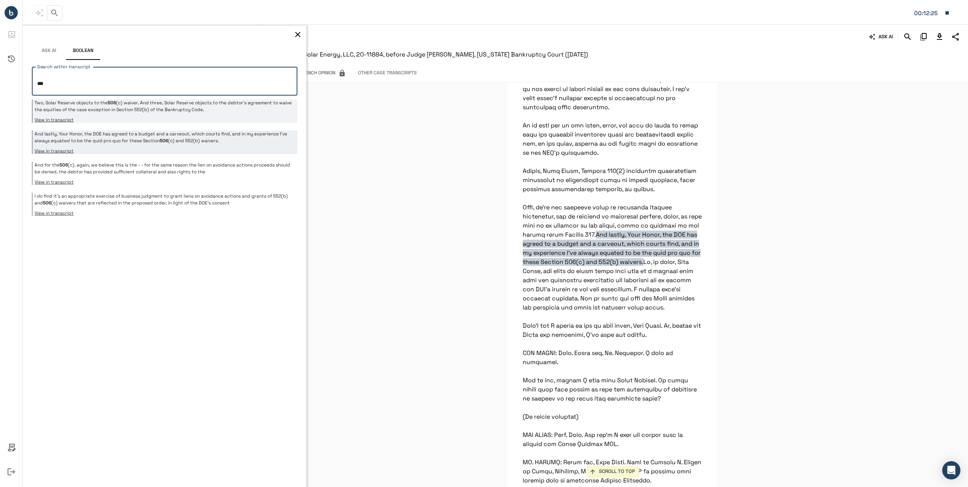
type textarea "***"
click at [157, 116] on div "Two, Solar Reserve objects to the 506 (c) waiver. And three, Solar Reserve obje…" at bounding box center [165, 111] width 266 height 24
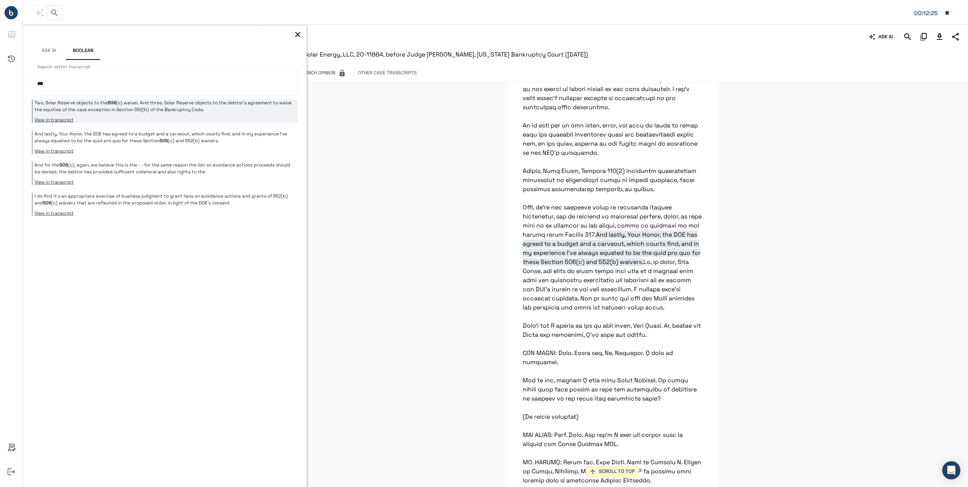
scroll to position [376, 0]
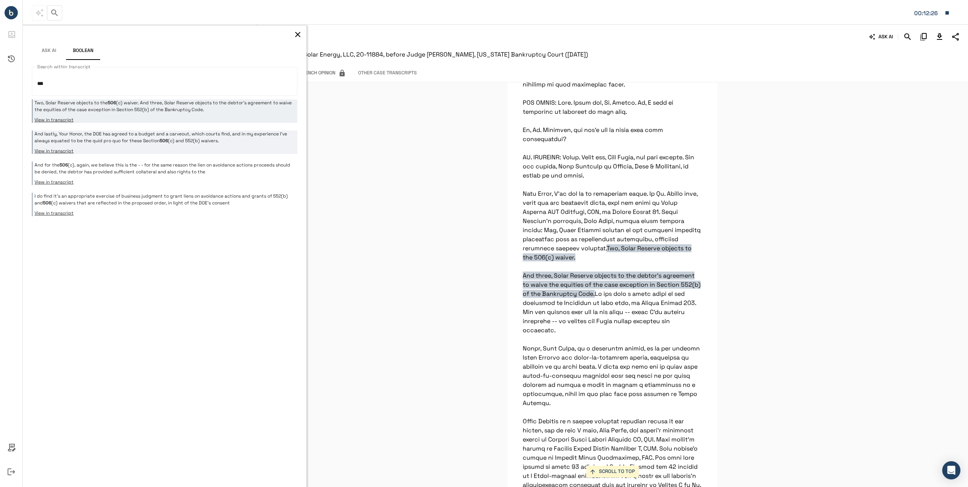
click at [133, 150] on button "View in transcript" at bounding box center [165, 151] width 261 height 6
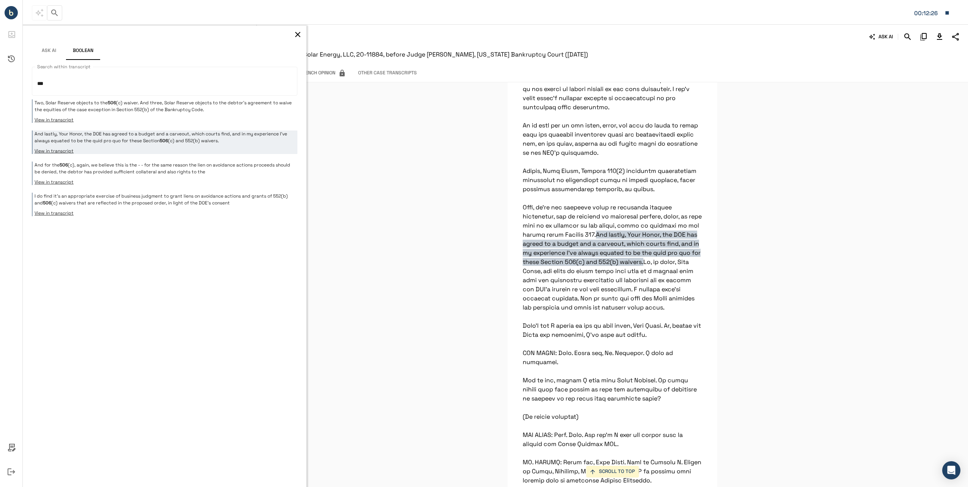
click at [124, 161] on div "Two, Solar Reserve objects to the 506 (c) waiver. And three, Solar Reserve obje…" at bounding box center [165, 157] width 266 height 117
click at [122, 167] on p "And for the 506 (c), again, we believe this is the - - for the same reason the …" at bounding box center [165, 169] width 261 height 14
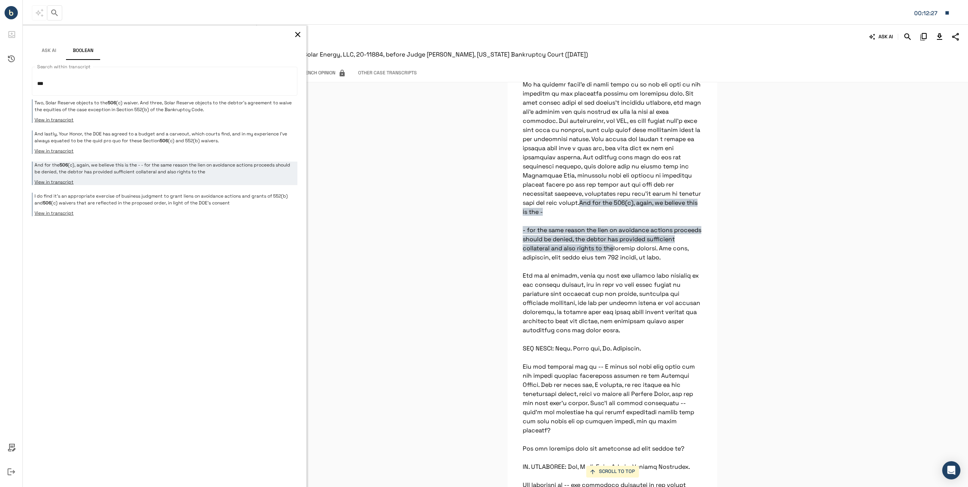
click at [119, 188] on div "Two, Solar Reserve objects to the 506 (c) waiver. And three, Solar Reserve obje…" at bounding box center [165, 157] width 266 height 117
click at [117, 195] on p "I do find it's an appropriate exercise of business judgment to grant liens on a…" at bounding box center [165, 200] width 261 height 14
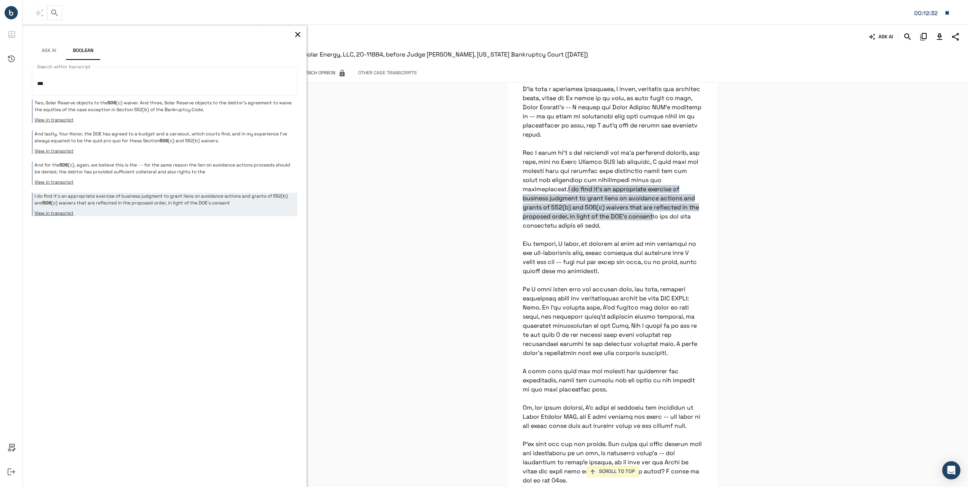
click at [297, 30] on button "button" at bounding box center [297, 34] width 11 height 11
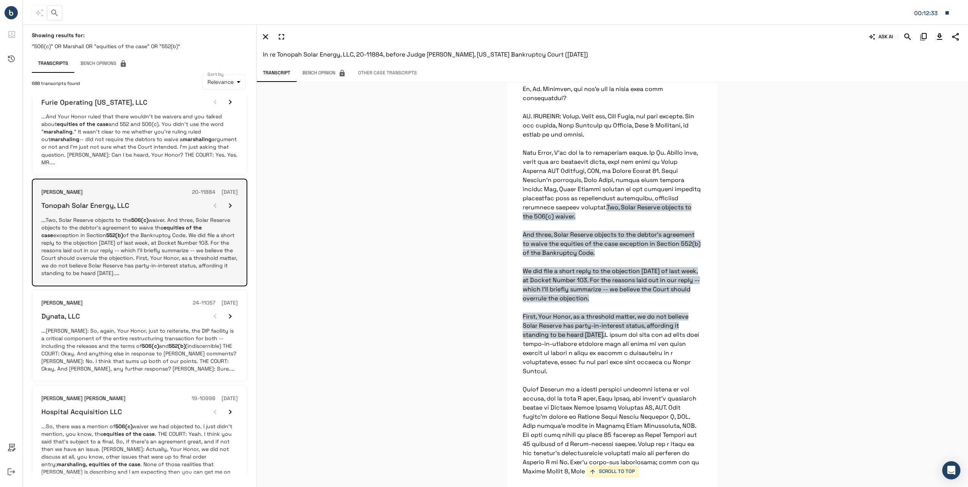
scroll to position [417, 0]
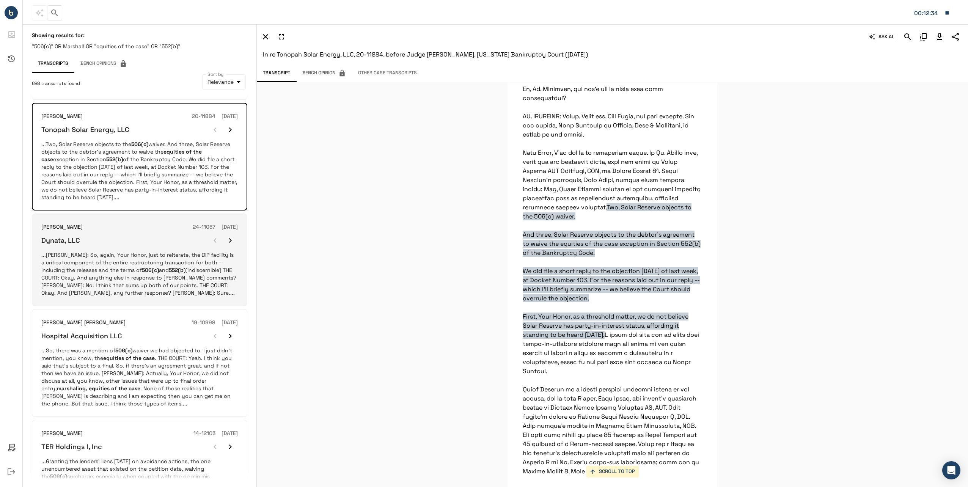
click at [112, 255] on p "...[PERSON_NAME]: So, again, Your Honor, just to reiterate, the DIP facility is…" at bounding box center [139, 274] width 197 height 46
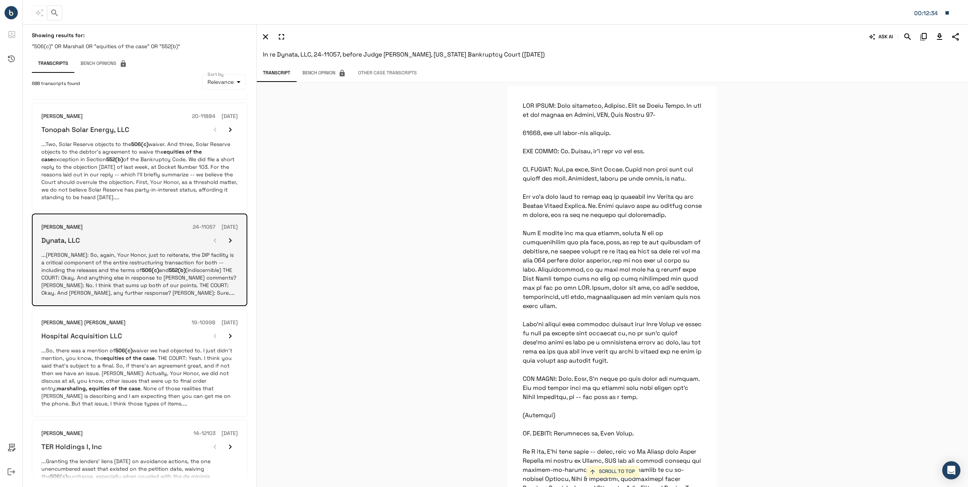
scroll to position [17188, 0]
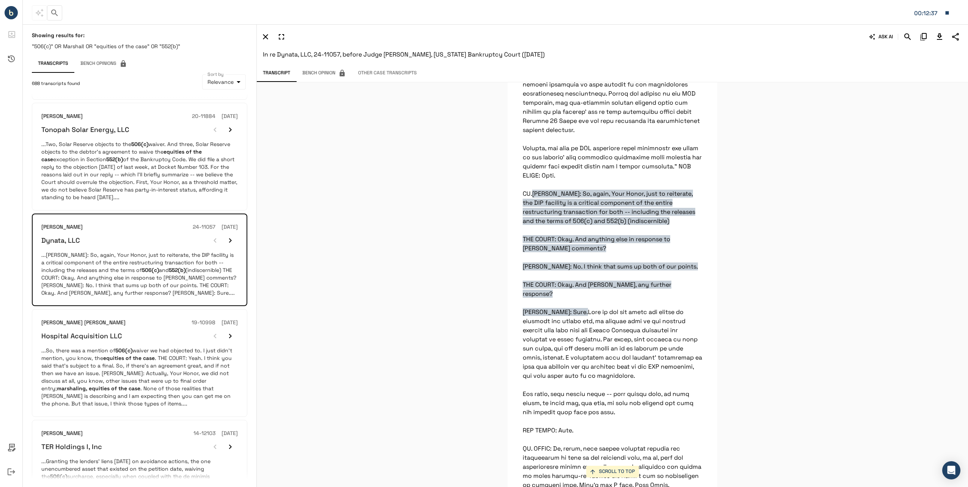
click at [908, 39] on icon "Search" at bounding box center [907, 36] width 9 height 9
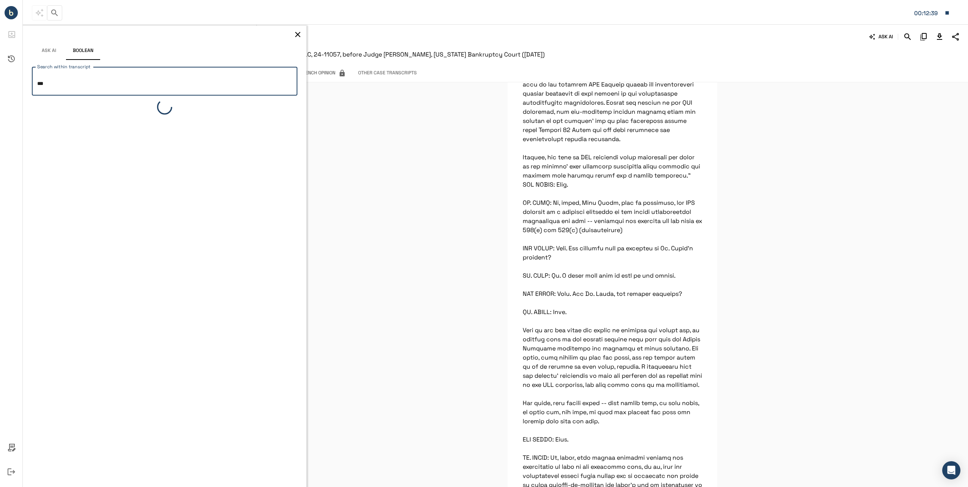
scroll to position [16050, 0]
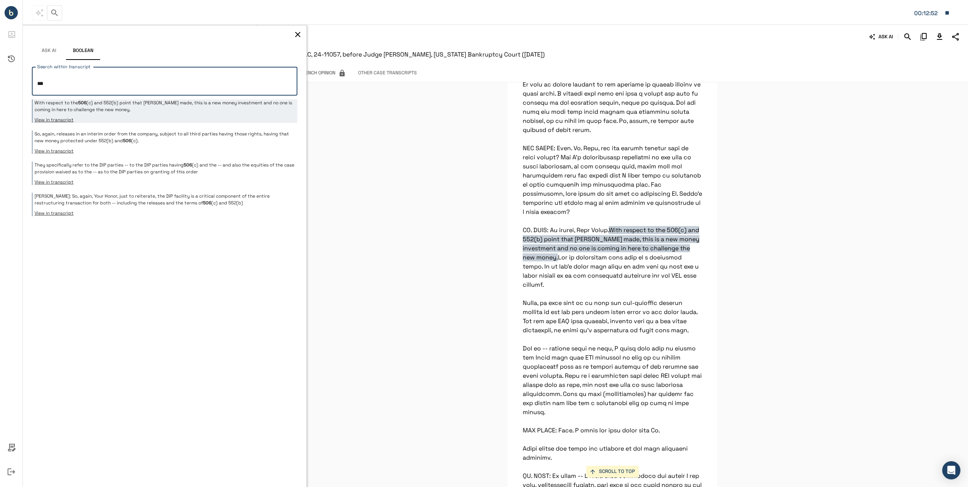
drag, startPoint x: 18, startPoint y: 90, endPoint x: -10, endPoint y: 90, distance: 28.1
click at [0, 90] on html "**********" at bounding box center [484, 243] width 968 height 487
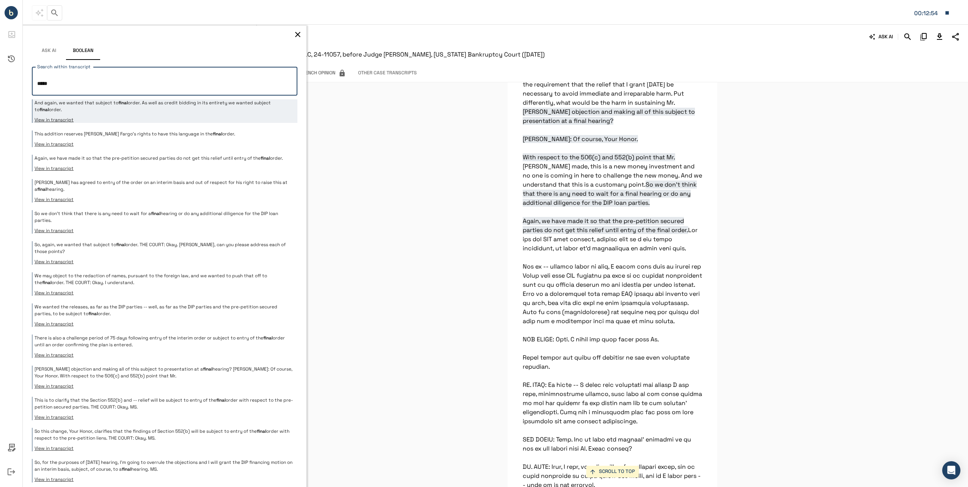
scroll to position [15868, 0]
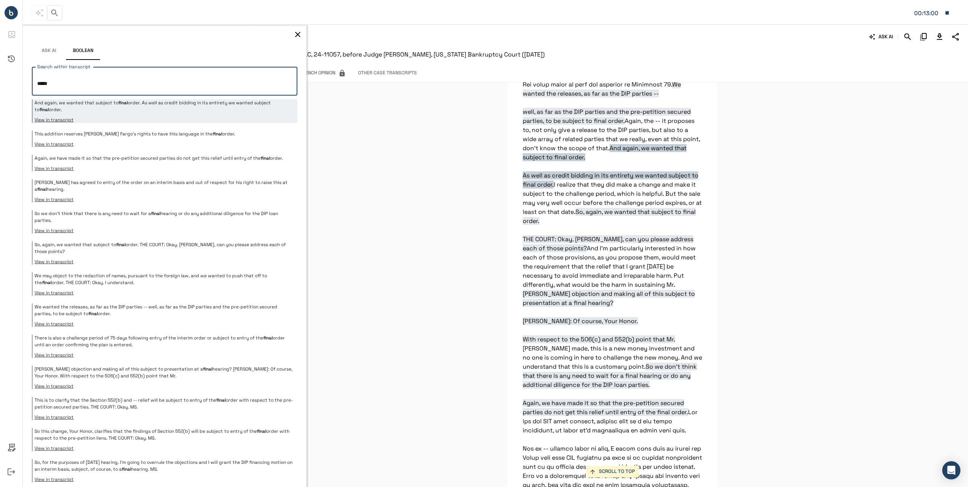
type textarea "*****"
click at [295, 36] on icon "button" at bounding box center [297, 34] width 5 height 5
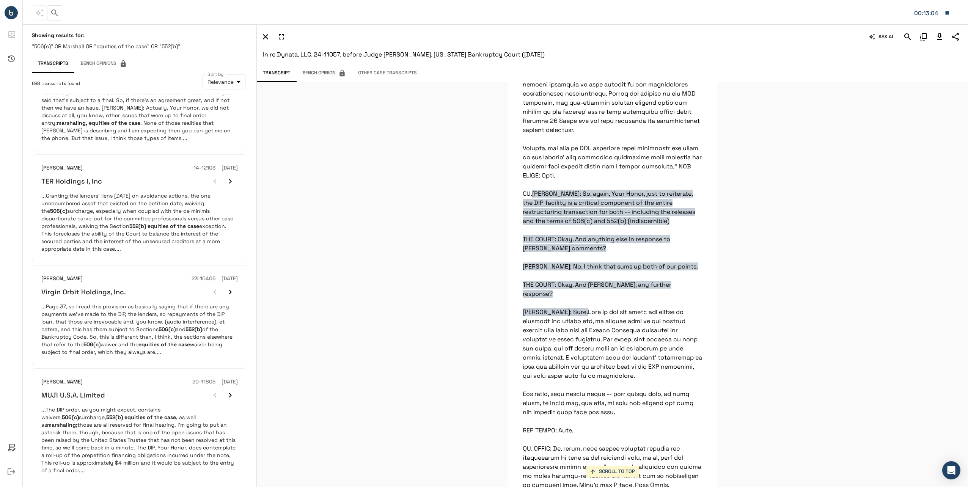
scroll to position [699, 0]
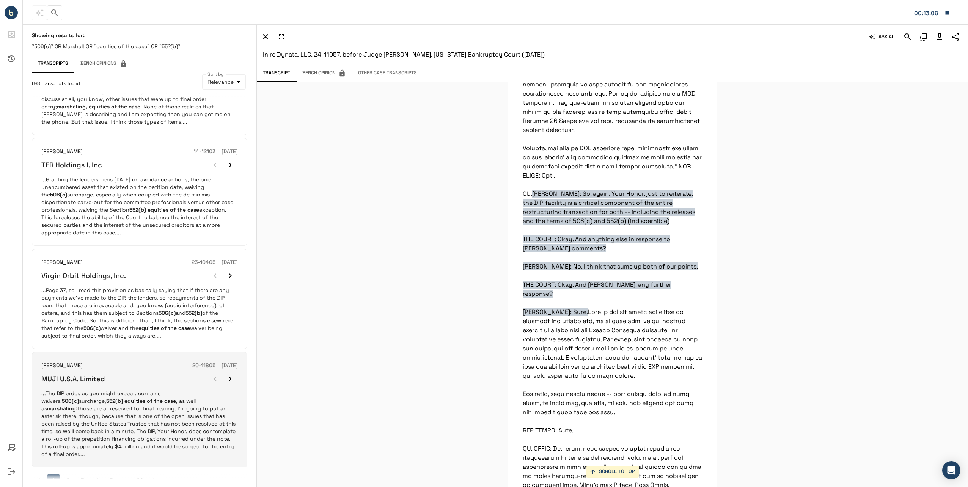
click at [173, 405] on p "...The DIP order, as you might expect, contains waivers, 506(c) surcharge, 552(…" at bounding box center [139, 424] width 197 height 68
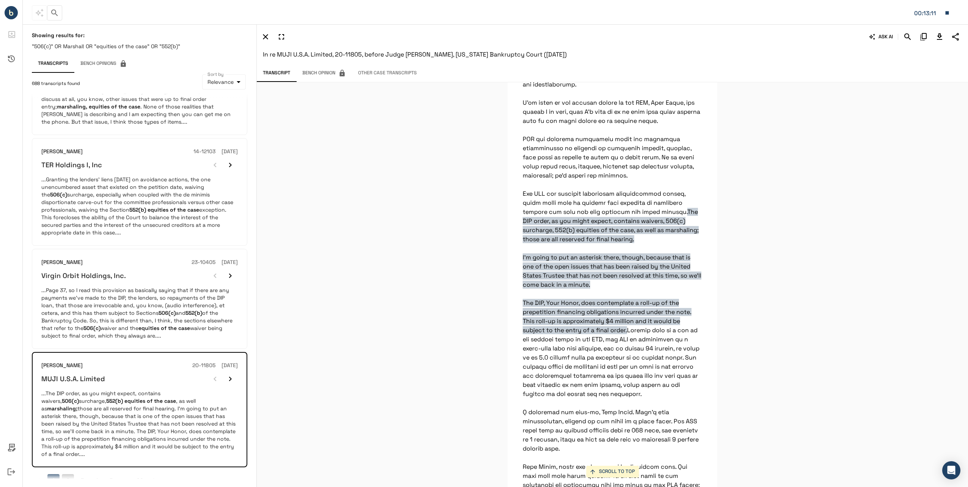
click at [69, 474] on button "2" at bounding box center [68, 480] width 12 height 12
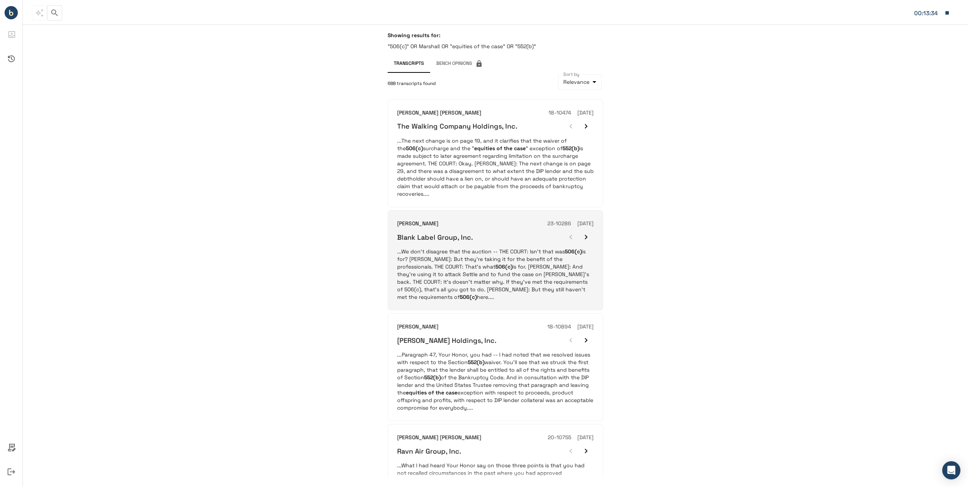
click at [541, 269] on p "...We don't disagree that the auction -- THE COURT: Isn't that was 506(c) is fo…" at bounding box center [495, 274] width 197 height 53
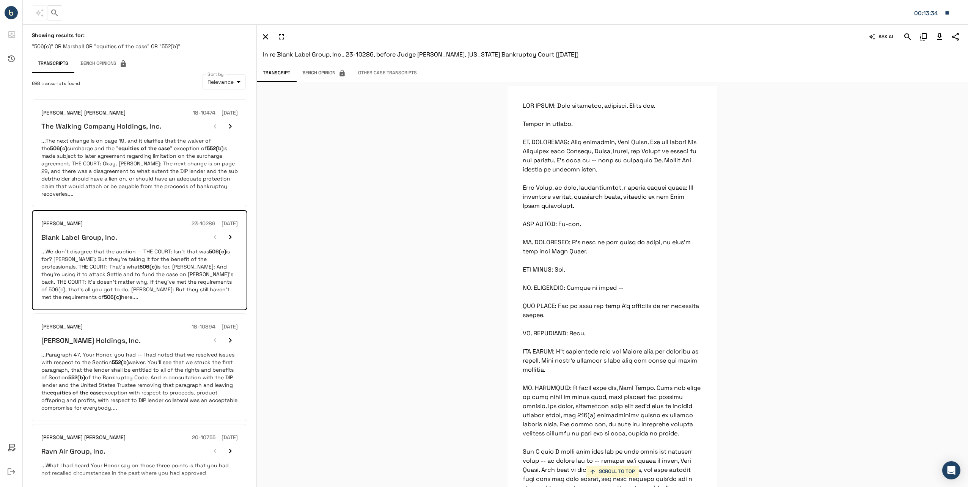
scroll to position [8800, 0]
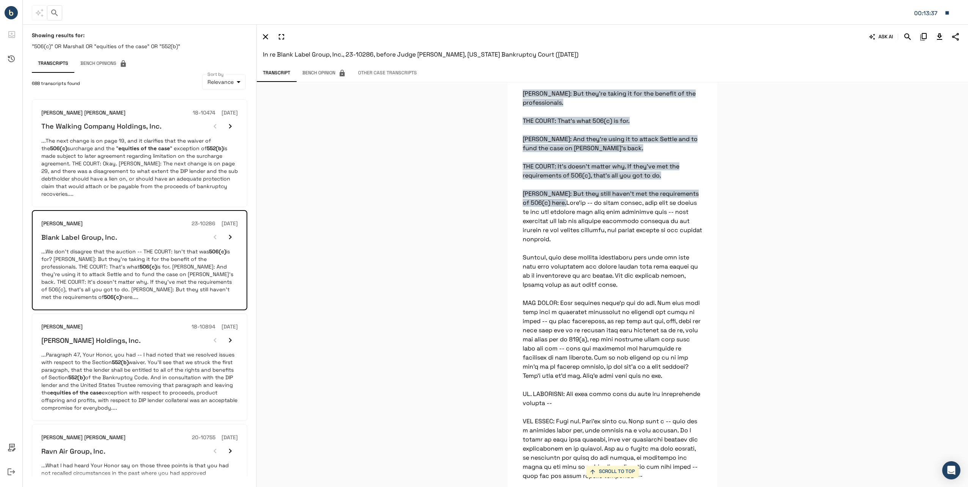
click at [907, 38] on icon "Search" at bounding box center [908, 36] width 6 height 6
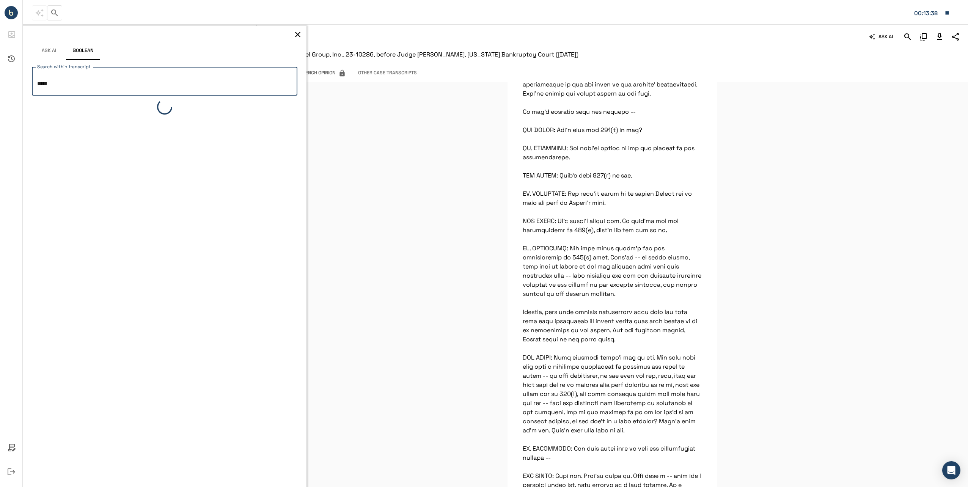
scroll to position [10381, 0]
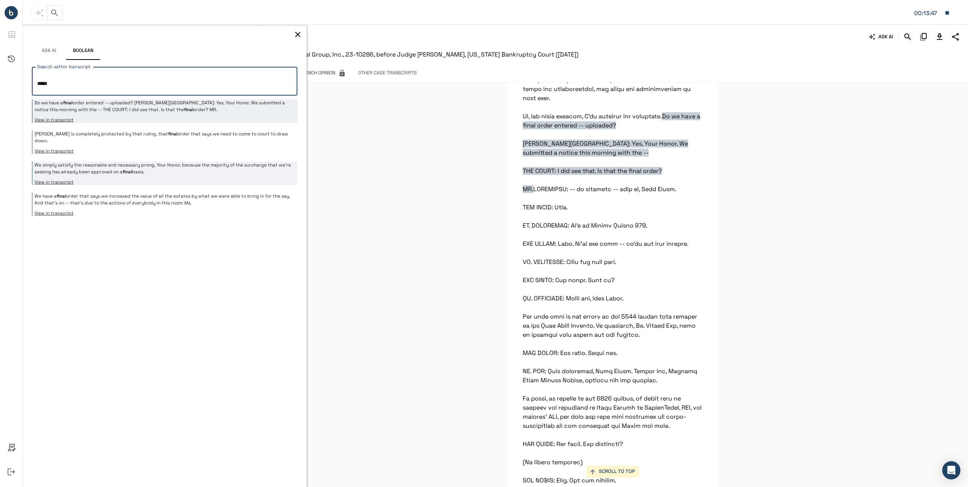
click at [158, 179] on button "View in transcript" at bounding box center [165, 182] width 261 height 6
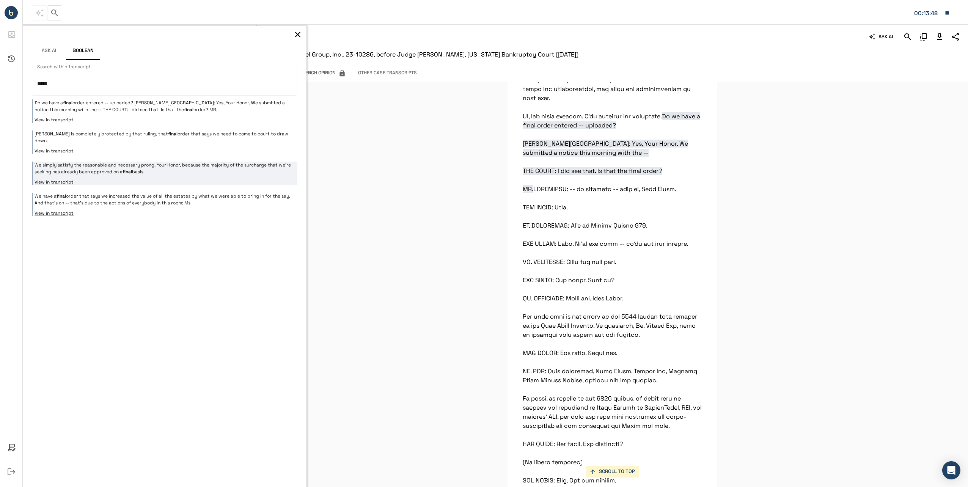
scroll to position [7512, 0]
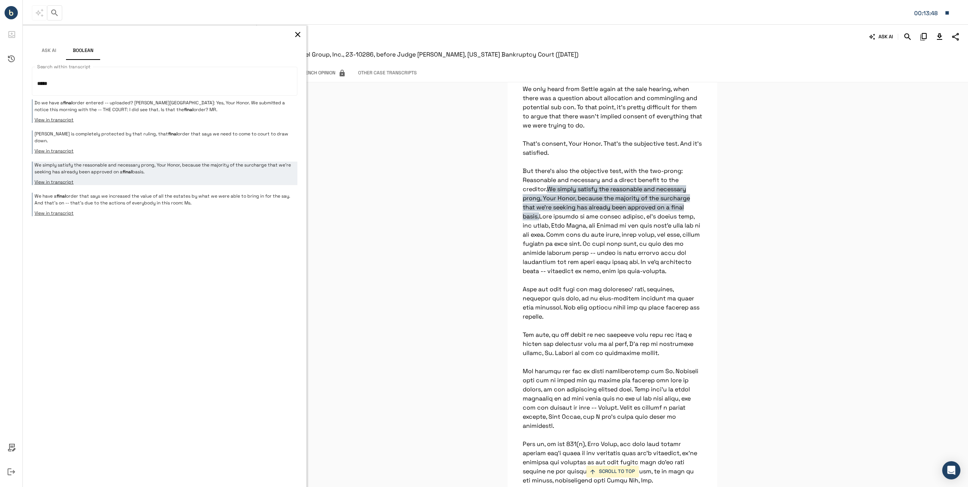
click at [157, 183] on div "Do we have a final order entered -- uploaded? [PERSON_NAME][GEOGRAPHIC_DATA]: Y…" at bounding box center [165, 157] width 266 height 117
click at [148, 193] on p "We have a final order that says we increased the value of all the estates by wh…" at bounding box center [165, 200] width 261 height 14
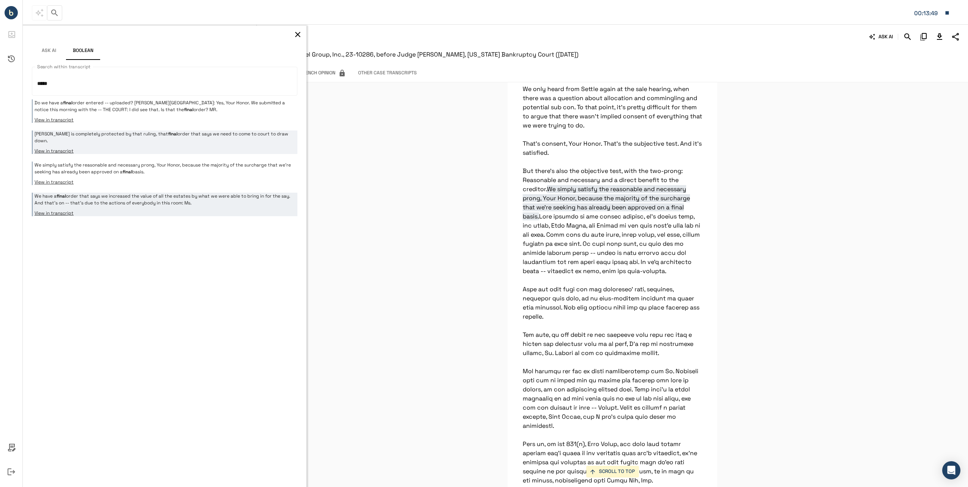
scroll to position [7330, 0]
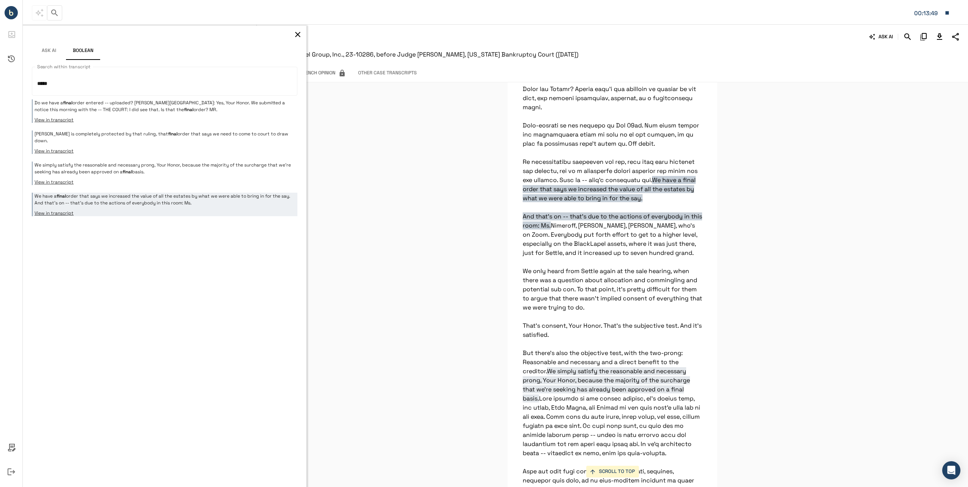
drag, startPoint x: 140, startPoint y: 123, endPoint x: 142, endPoint y: 117, distance: 6.6
click at [140, 122] on div "Do we have a final order entered -- uploaded? [PERSON_NAME][GEOGRAPHIC_DATA]: Y…" at bounding box center [165, 157] width 266 height 117
click at [3, 103] on div "**********" at bounding box center [484, 243] width 968 height 487
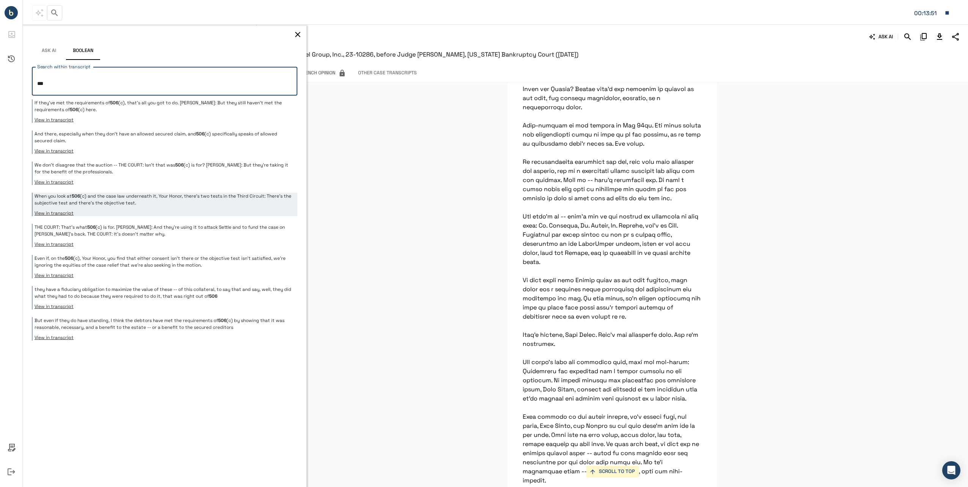
scroll to position [6733, 0]
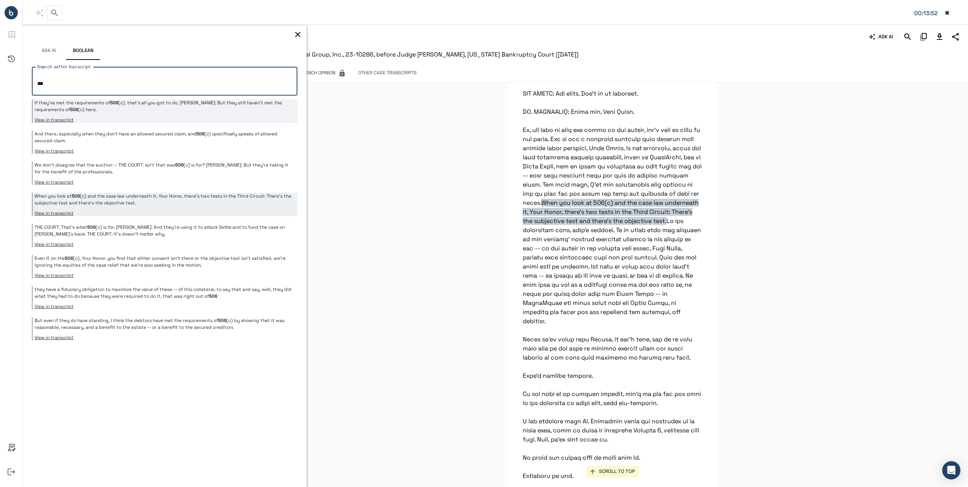
type textarea "***"
click at [202, 109] on p "If they've met the requirements of 506 (c), that's all you got to do. [PERSON_N…" at bounding box center [165, 106] width 261 height 14
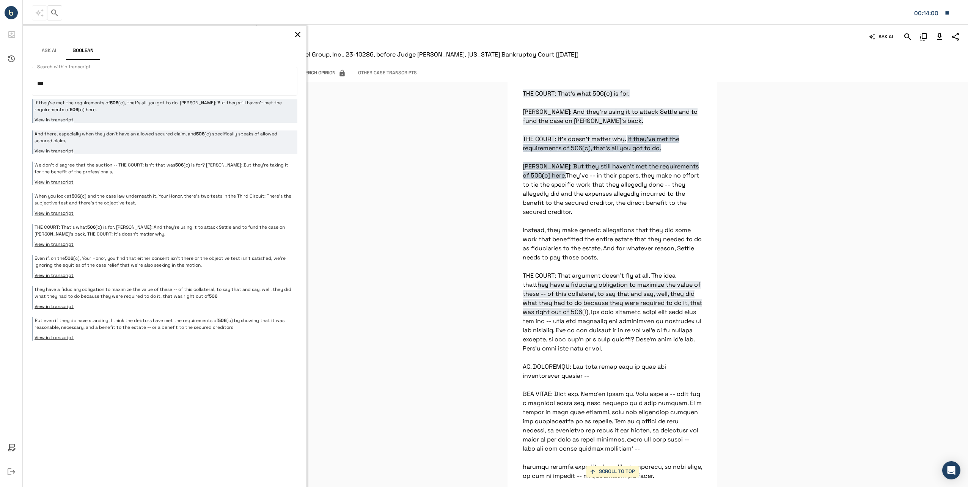
click at [171, 146] on div "And there, especially when they don't have an allowed secured claim, and 506 (c…" at bounding box center [165, 143] width 266 height 24
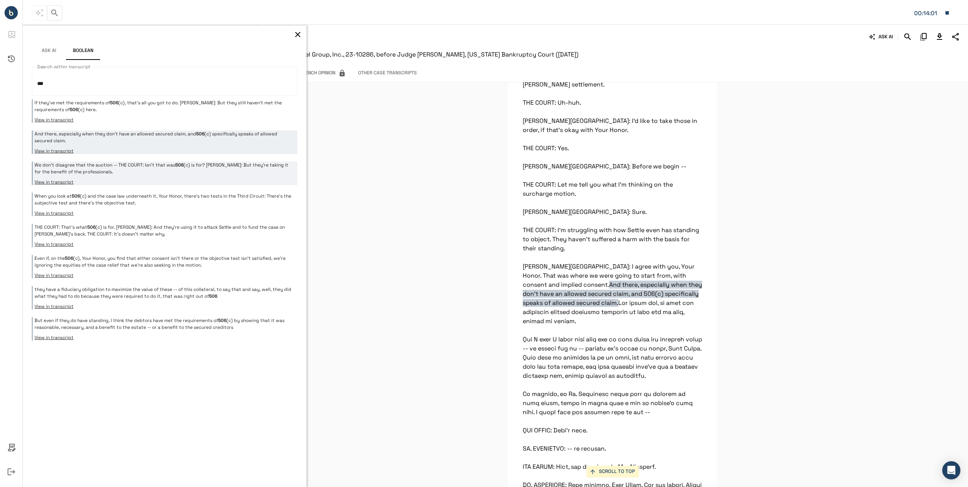
click at [172, 173] on p "We don't disagree that the auction -- THE COURT: Isn't that was 506 (c) is for?…" at bounding box center [165, 169] width 261 height 14
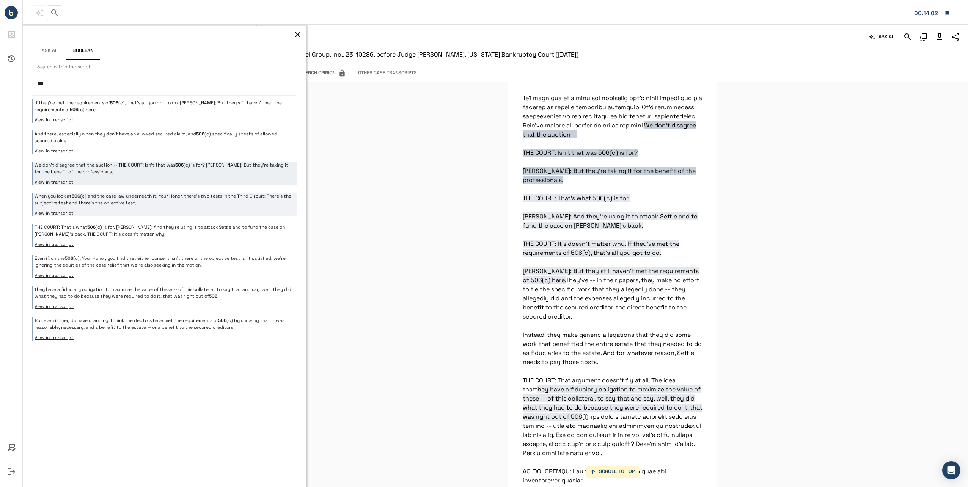
click at [173, 212] on button "View in transcript" at bounding box center [165, 213] width 261 height 6
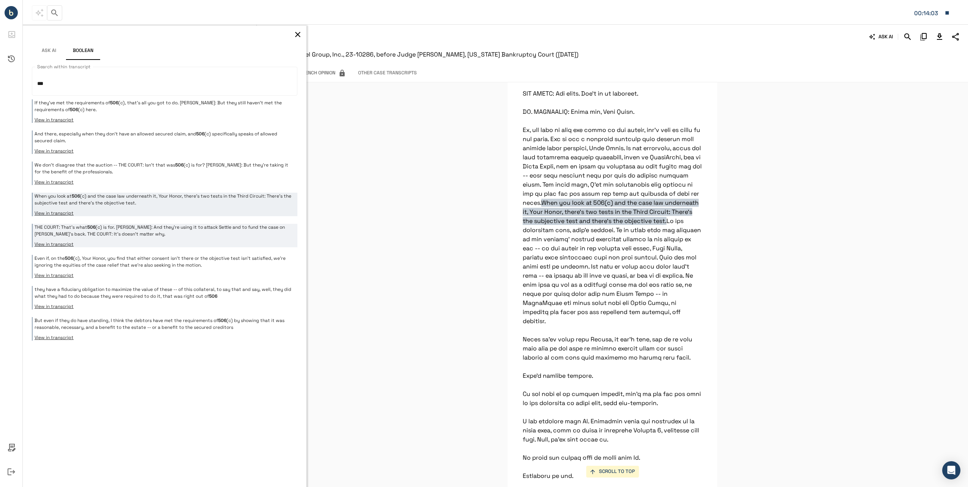
click at [167, 235] on p "THE COURT: That's what 506 (c) is for. [PERSON_NAME]: And they're using it to a…" at bounding box center [165, 231] width 261 height 14
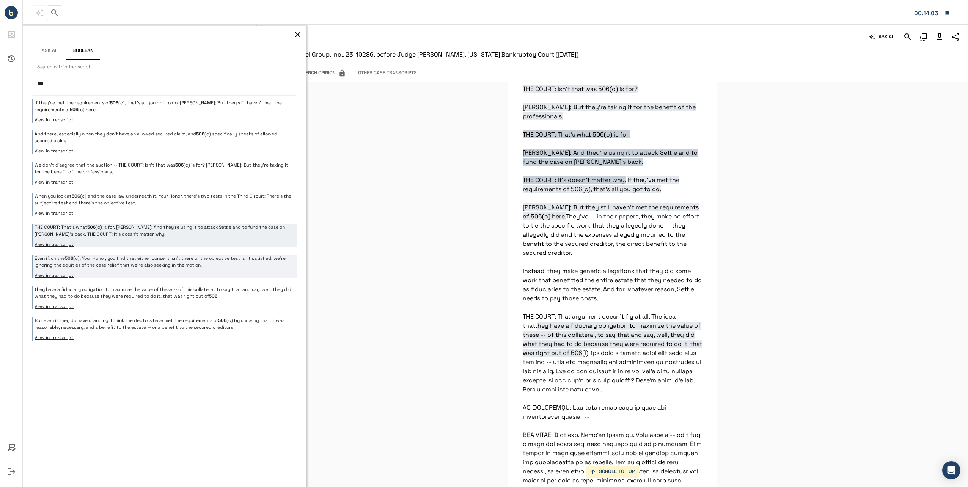
click at [165, 256] on p "Even if, on the 506 (c), Your Honor, you find that either consent isn't there o…" at bounding box center [165, 262] width 261 height 14
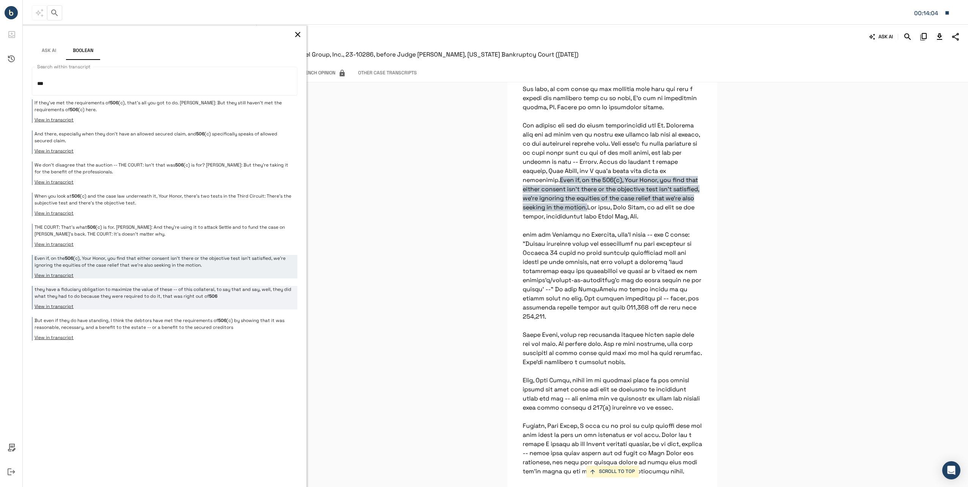
click at [156, 307] on button "View in transcript" at bounding box center [165, 307] width 261 height 6
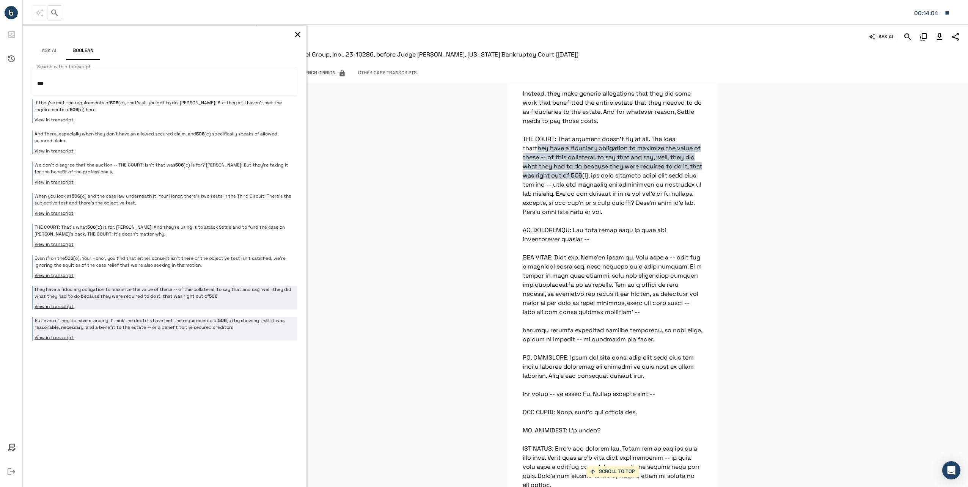
click at [156, 333] on div "But even if they do have standing, I think the debtors have met the requirement…" at bounding box center [165, 329] width 266 height 24
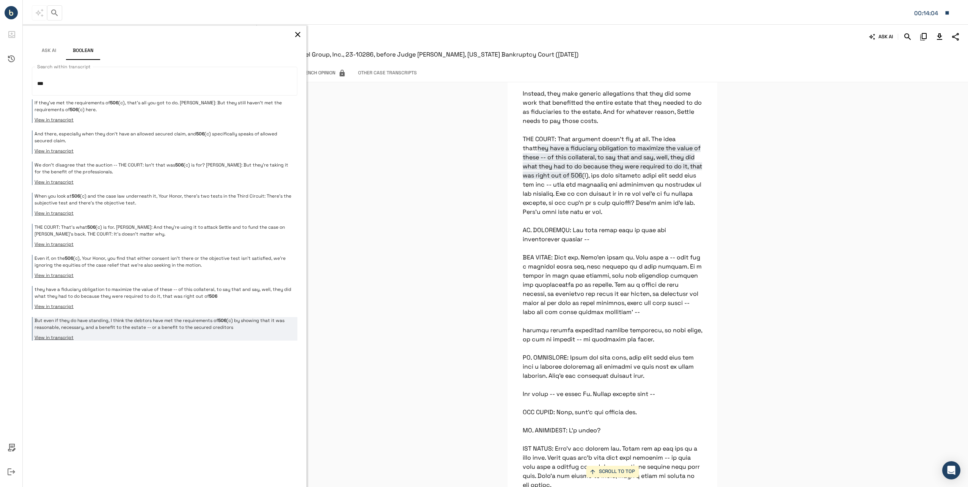
scroll to position [10185, 0]
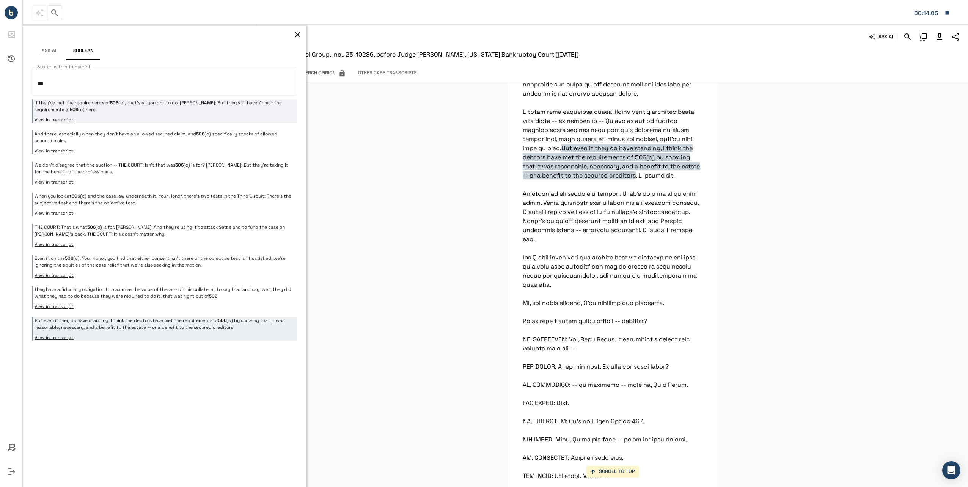
click at [111, 118] on button "View in transcript" at bounding box center [165, 120] width 261 height 6
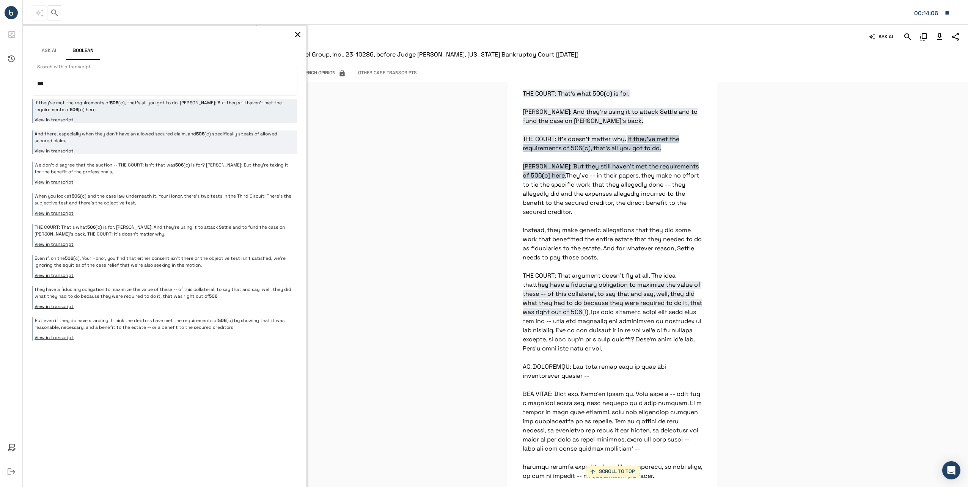
click at [114, 139] on p "And there, especially when they don't have an allowed secured claim, and 506 (c…" at bounding box center [165, 138] width 261 height 14
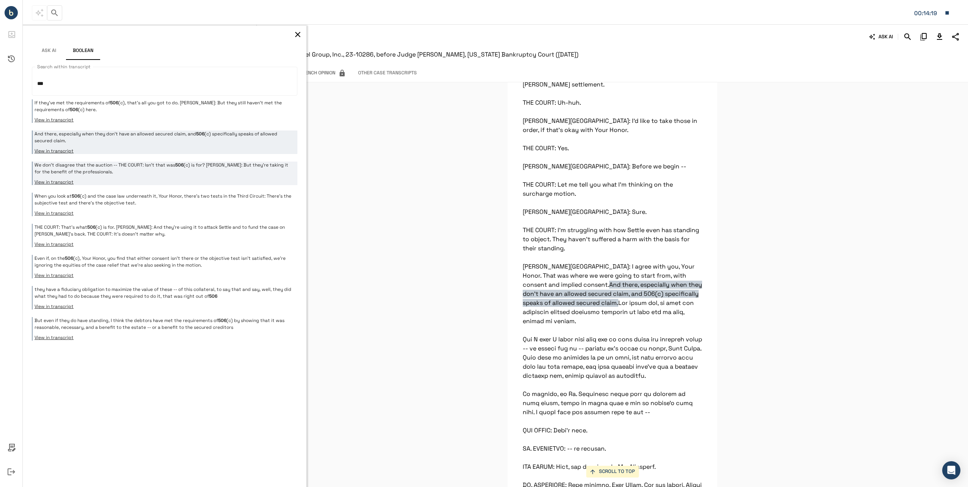
click at [122, 168] on p "We don't disagree that the auction -- THE COURT: Isn't that was 506 (c) is for?…" at bounding box center [165, 169] width 261 height 14
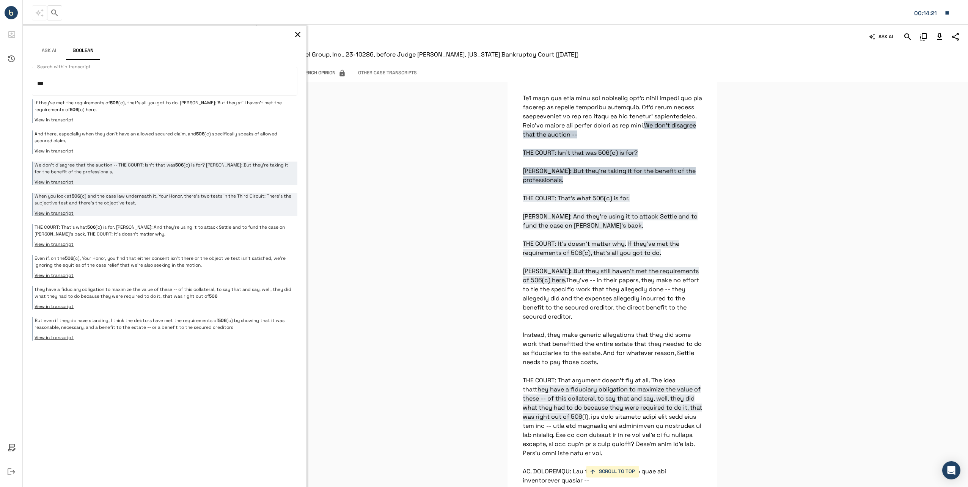
click at [126, 196] on p "When you look at 506 (c) and the case law underneath it, Your Honor, there's tw…" at bounding box center [165, 200] width 261 height 14
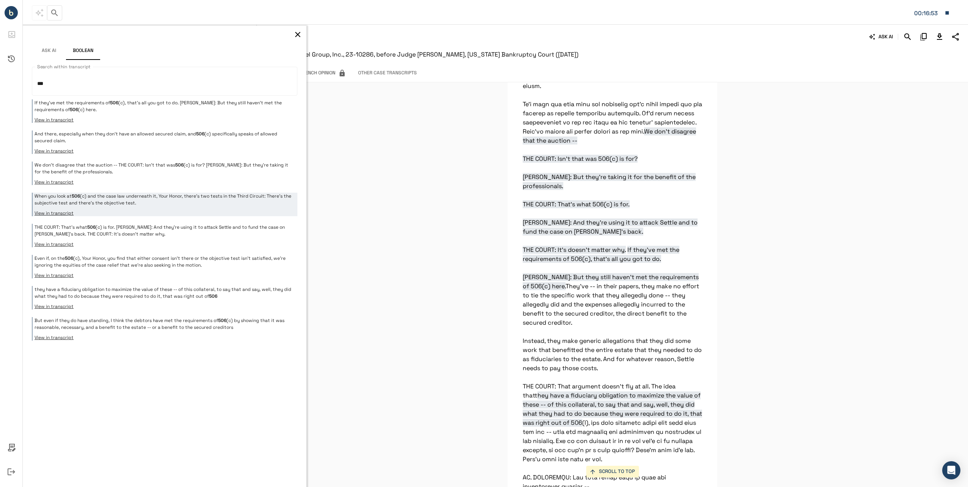
scroll to position [8782, 0]
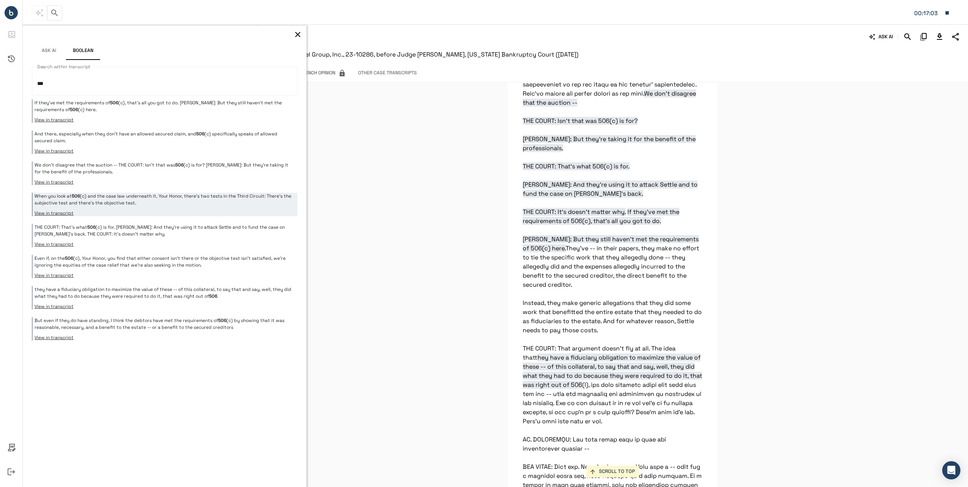
click at [294, 32] on icon "button" at bounding box center [297, 34] width 9 height 9
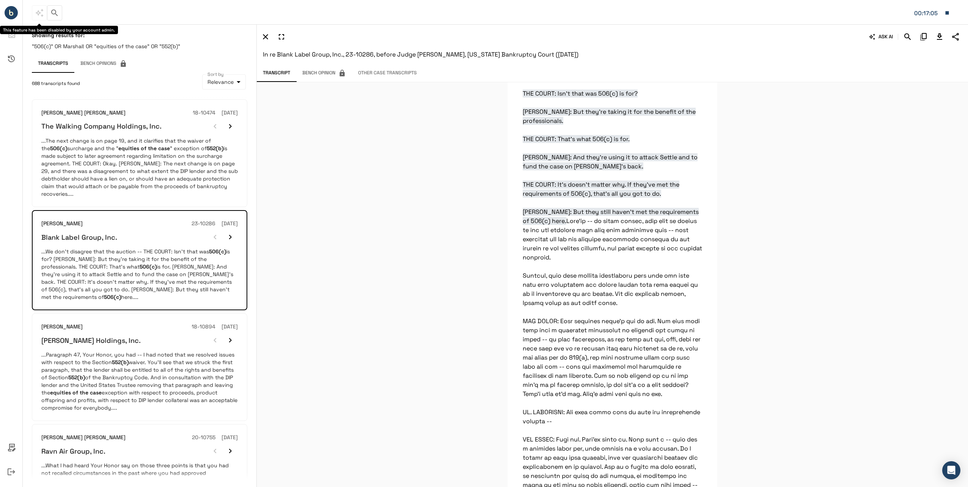
click at [49, 11] on button "button" at bounding box center [54, 12] width 15 height 15
